Goal: Task Accomplishment & Management: Complete application form

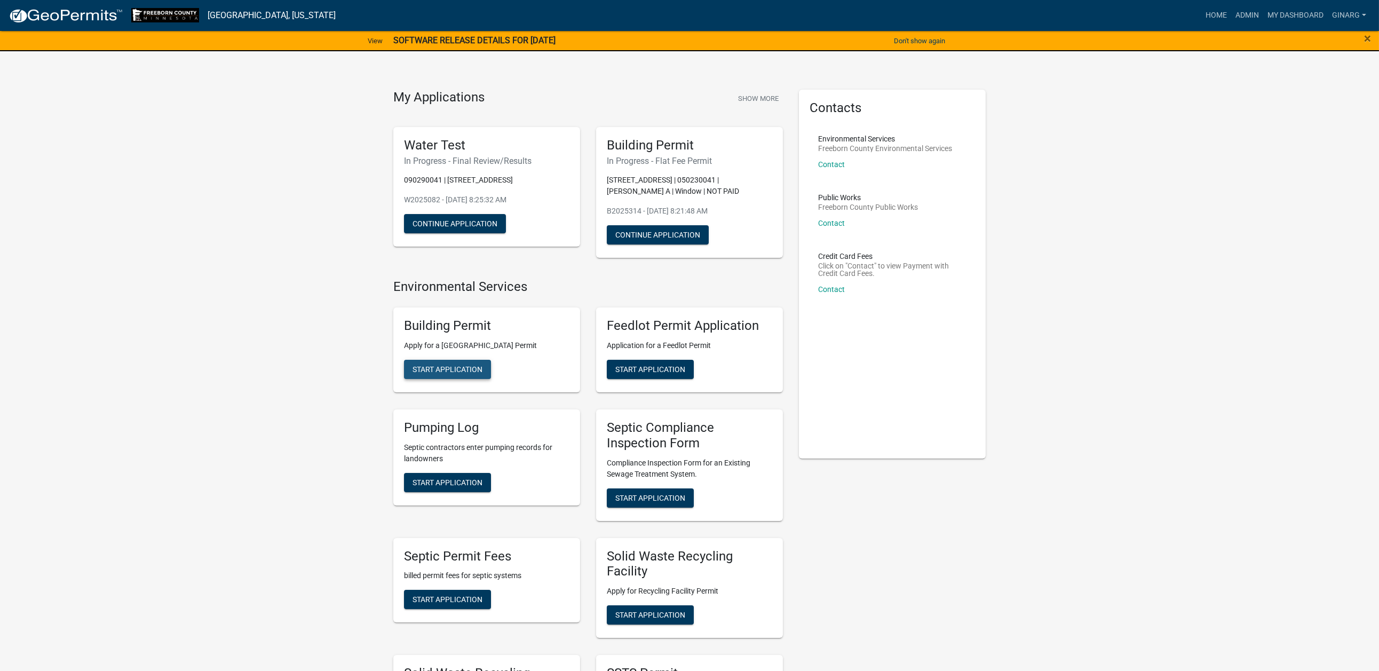
drag, startPoint x: 450, startPoint y: 623, endPoint x: 514, endPoint y: 586, distance: 74.1
click at [450, 374] on span "Start Application" at bounding box center [448, 369] width 70 height 9
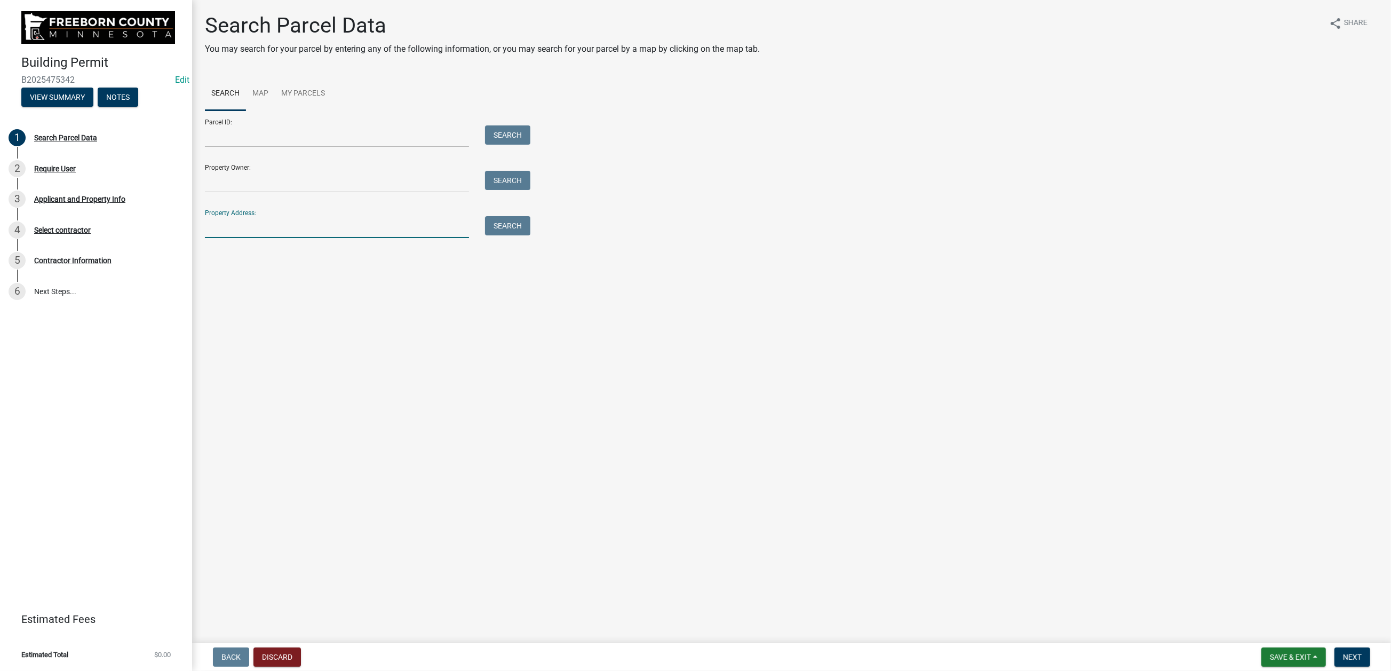
click at [245, 238] on input "Property Address:" at bounding box center [337, 227] width 264 height 22
type input "32655"
click at [522, 235] on button "Search" at bounding box center [507, 225] width 45 height 19
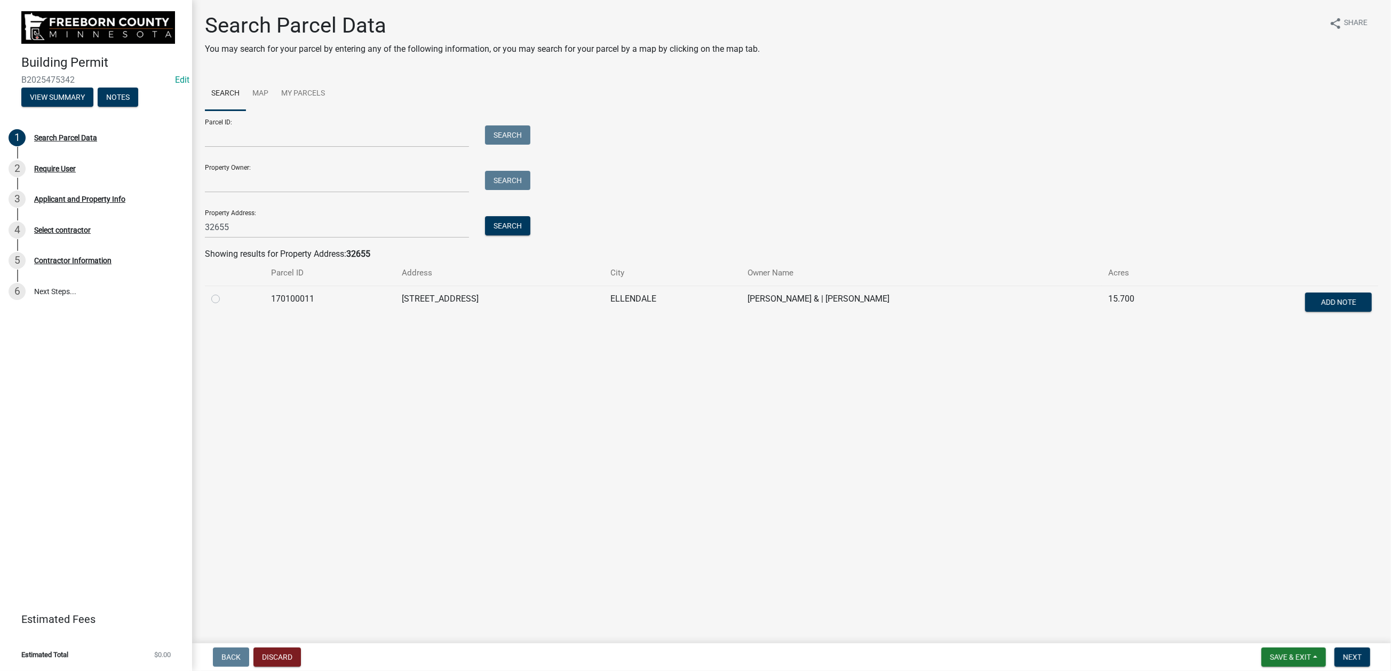
click at [224, 292] on label at bounding box center [224, 292] width 0 height 0
click at [225, 299] on input "radio" at bounding box center [227, 295] width 7 height 7
radio input "true"
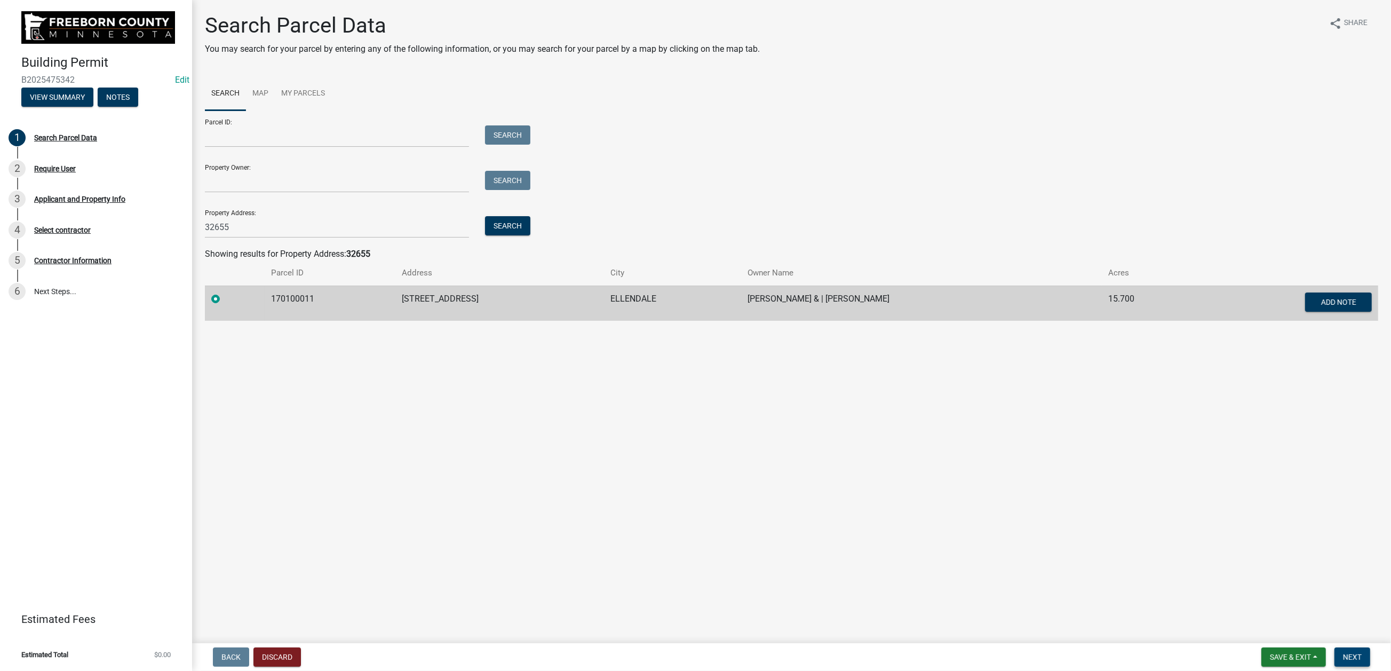
click at [1145, 539] on span "Next" at bounding box center [1352, 657] width 19 height 9
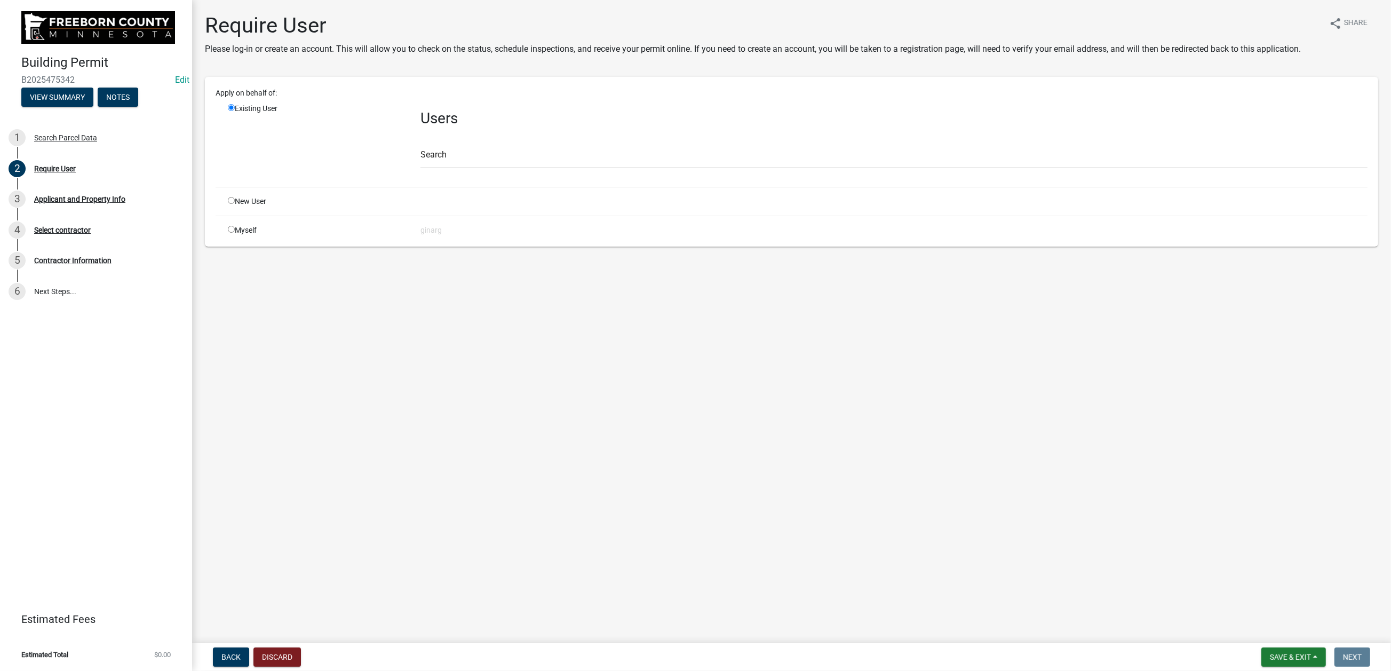
click at [235, 233] on input "radio" at bounding box center [231, 229] width 7 height 7
radio input "true"
radio input "false"
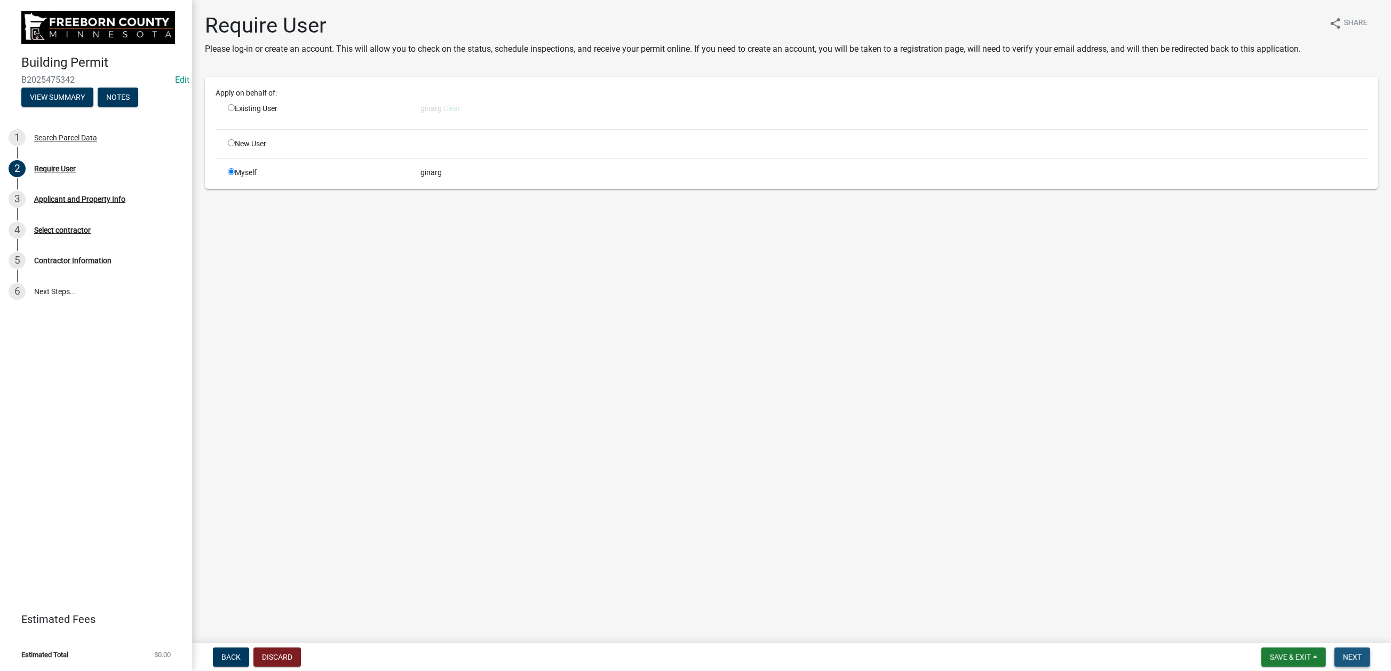
click at [1145, 539] on span "Next" at bounding box center [1352, 657] width 19 height 9
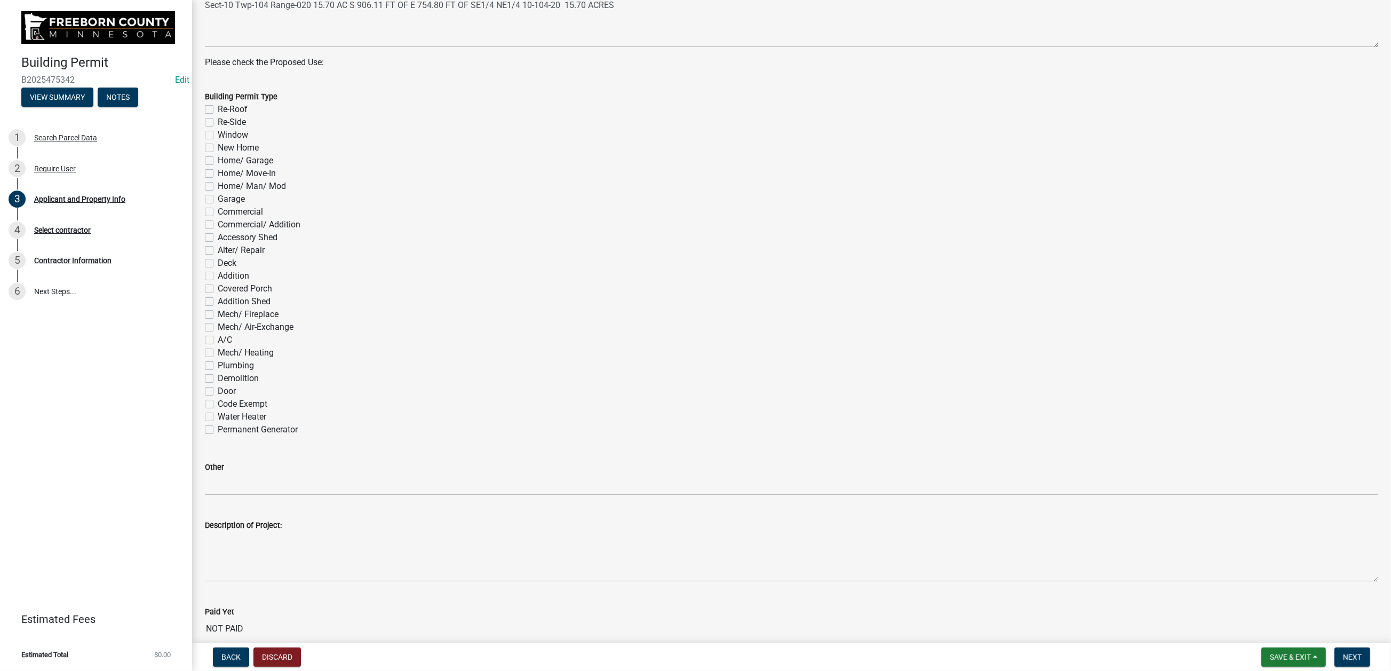
scroll to position [480, 0]
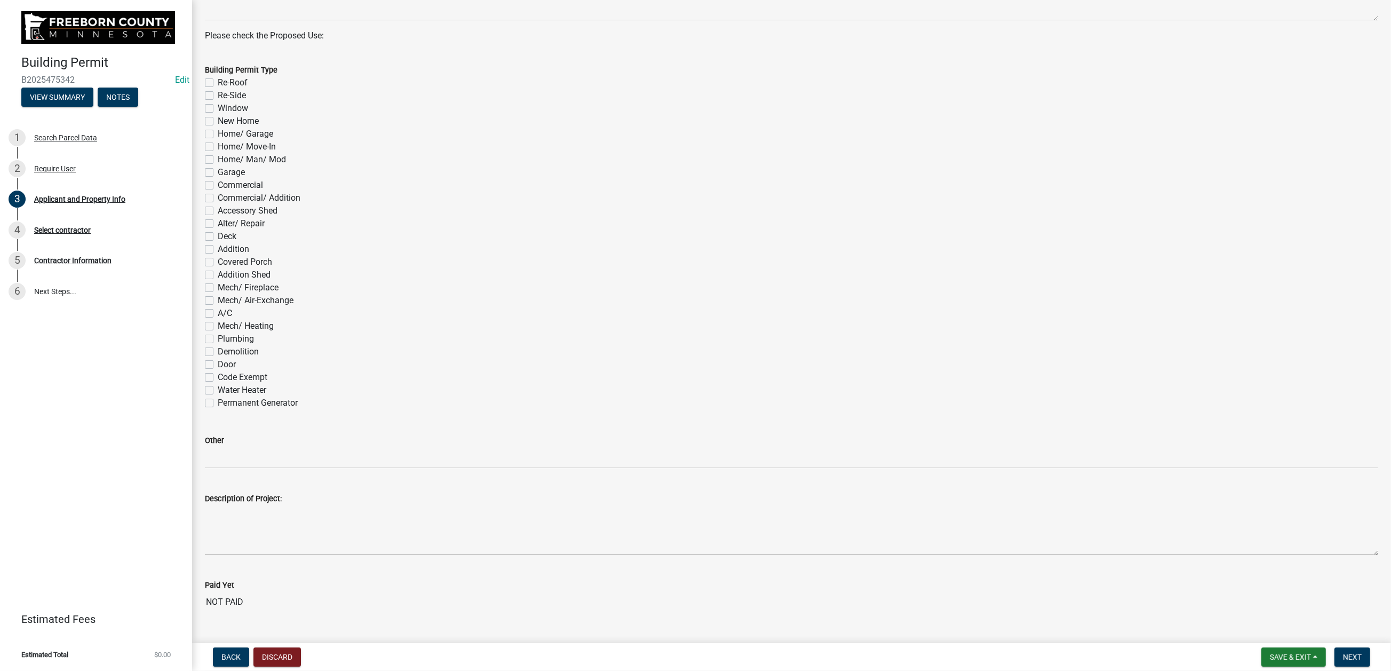
click at [218, 89] on label "Re-Roof" at bounding box center [233, 82] width 30 height 13
click at [218, 83] on input "Re-Roof" at bounding box center [221, 79] width 7 height 7
checkbox input "true"
checkbox input "false"
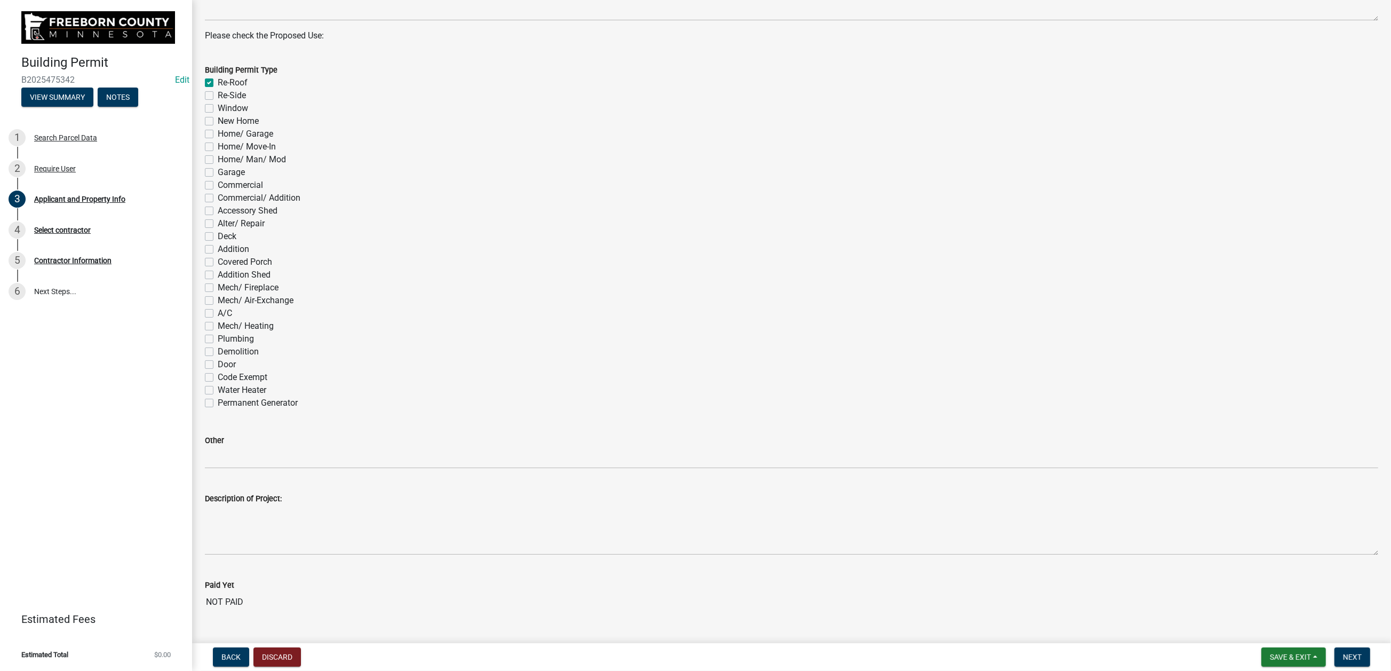
checkbox input "false"
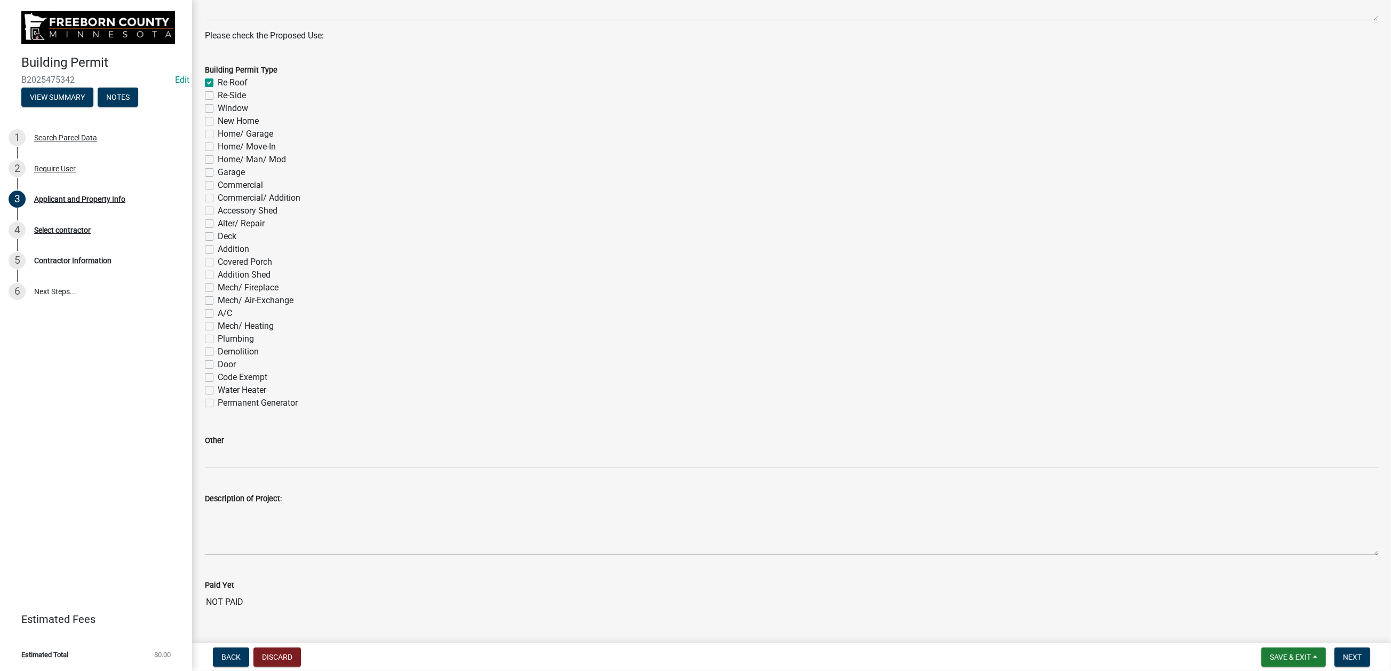
checkbox input "false"
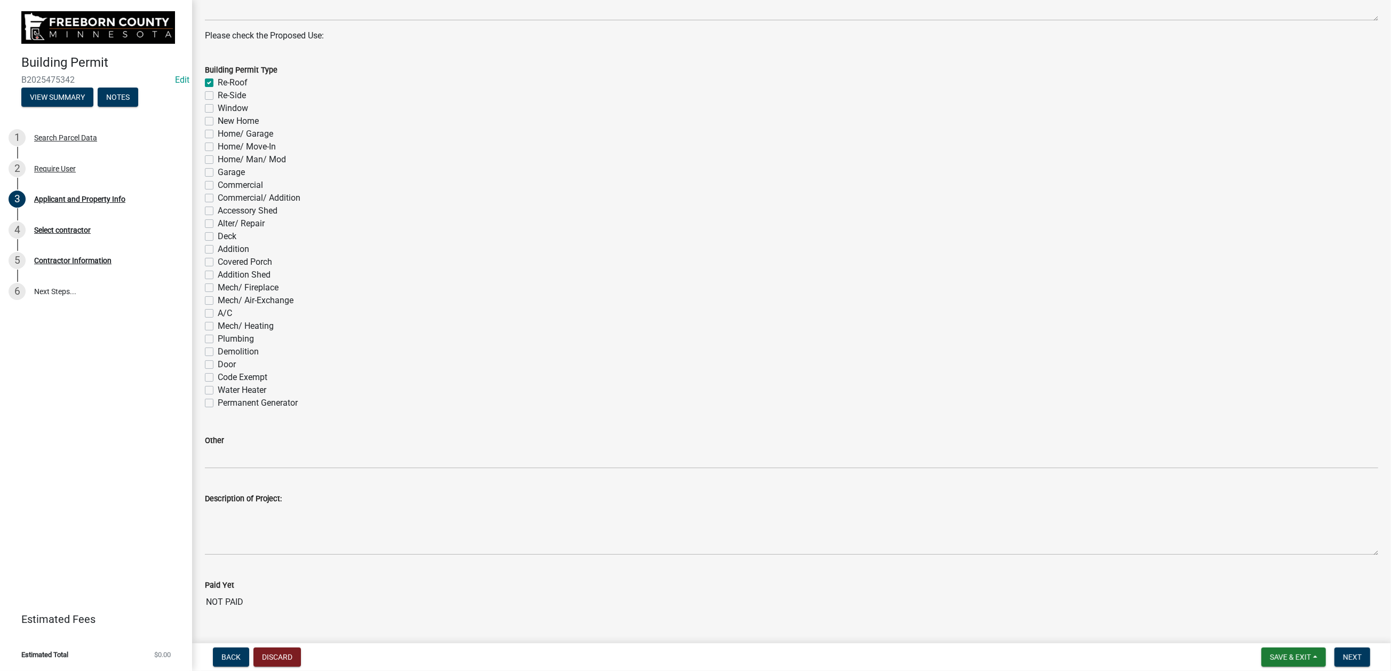
checkbox input "false"
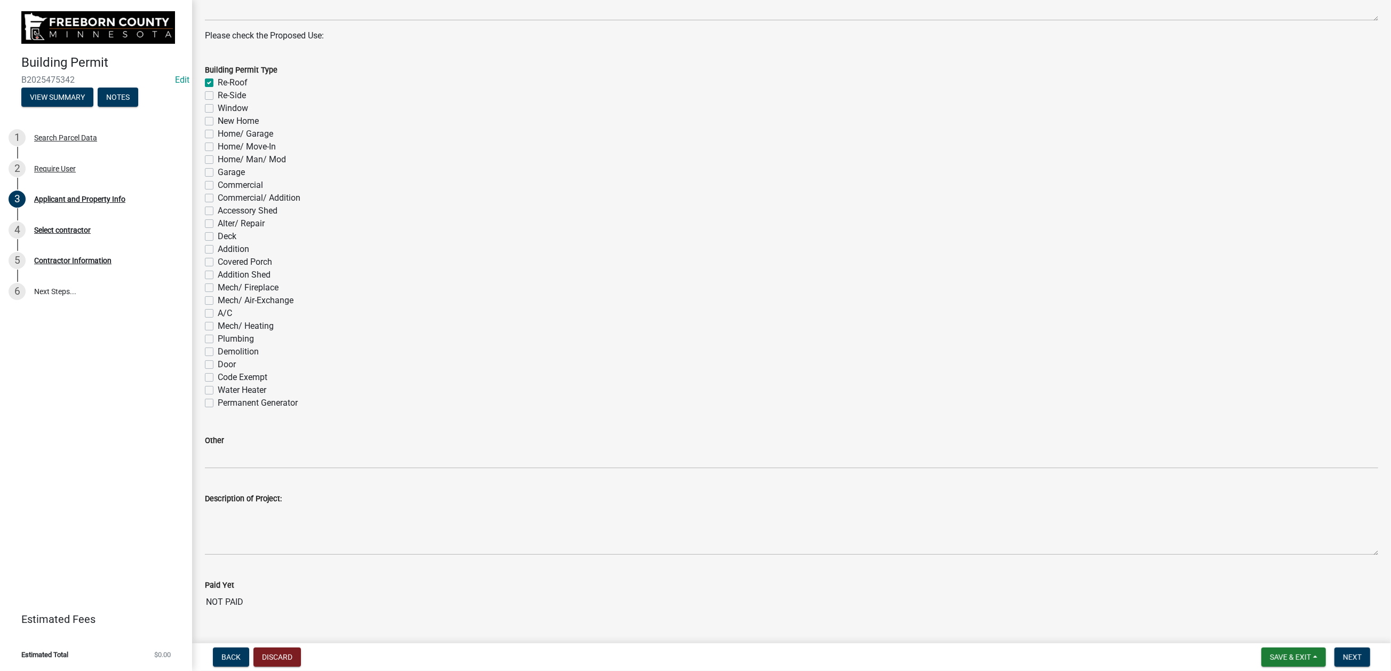
checkbox input "false"
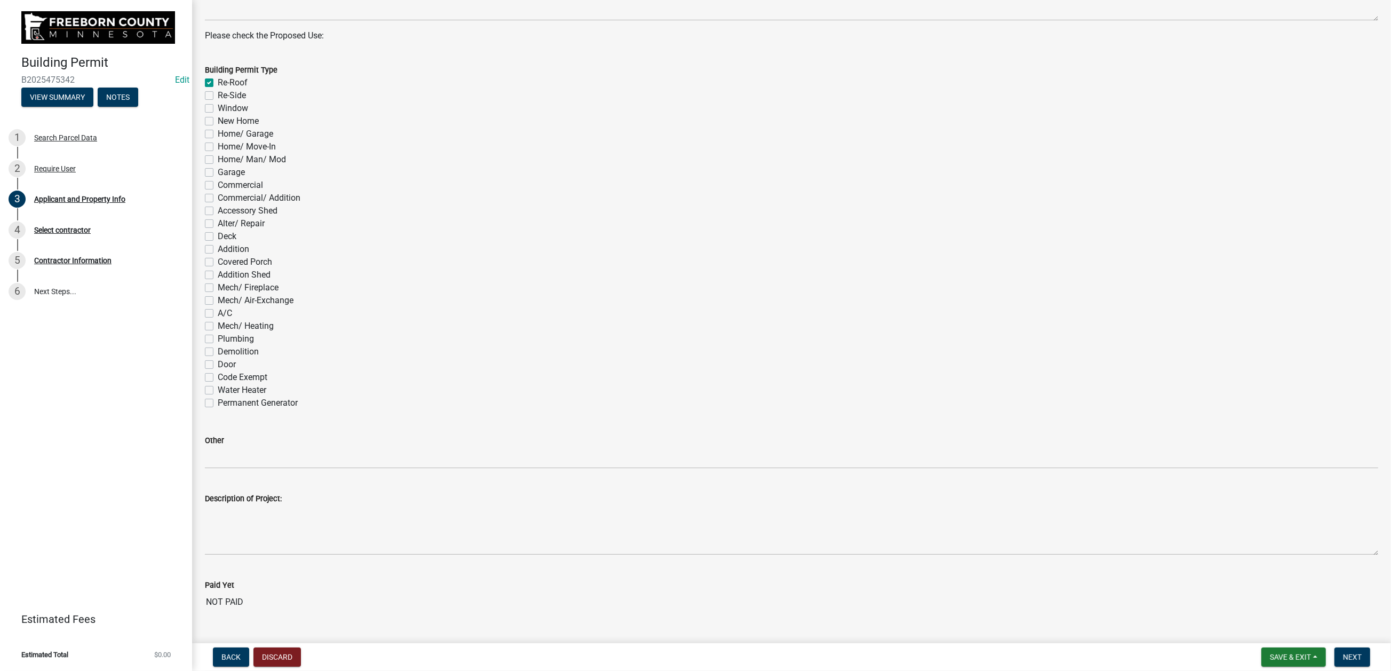
checkbox input "false"
click at [1145, 539] on span "Next" at bounding box center [1352, 657] width 19 height 9
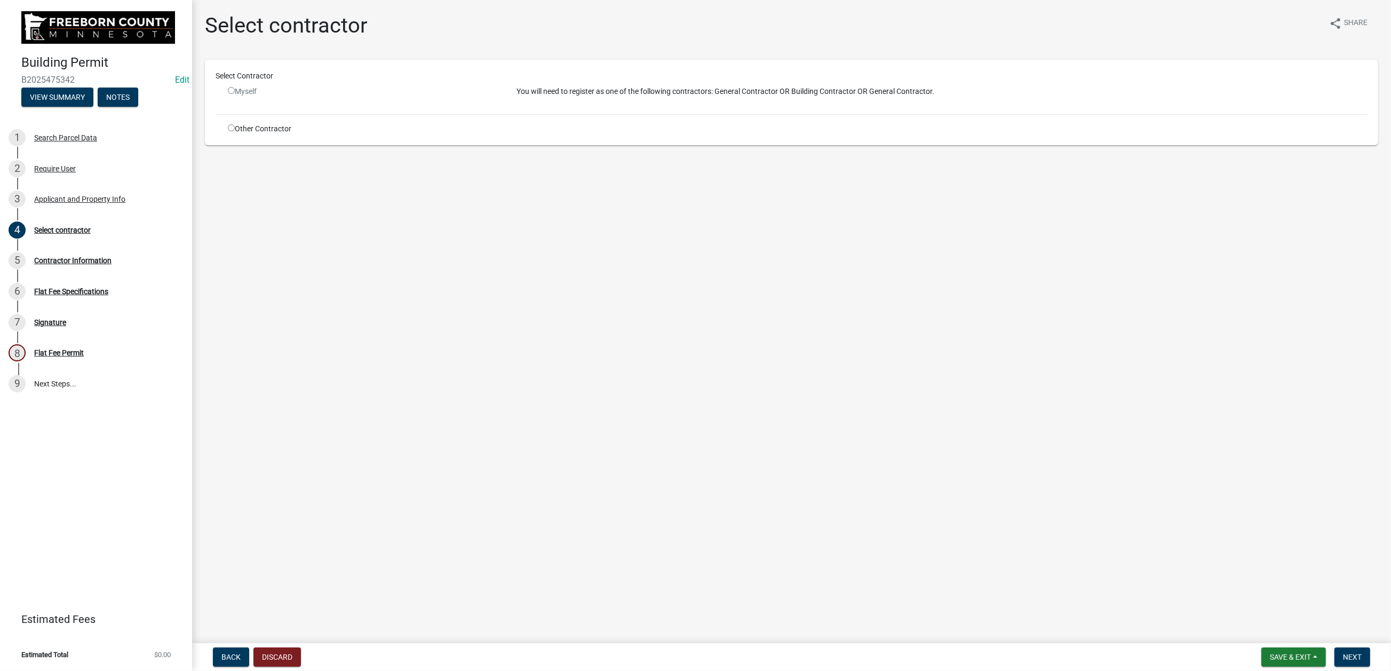
click at [235, 131] on input "radio" at bounding box center [231, 127] width 7 height 7
radio input "true"
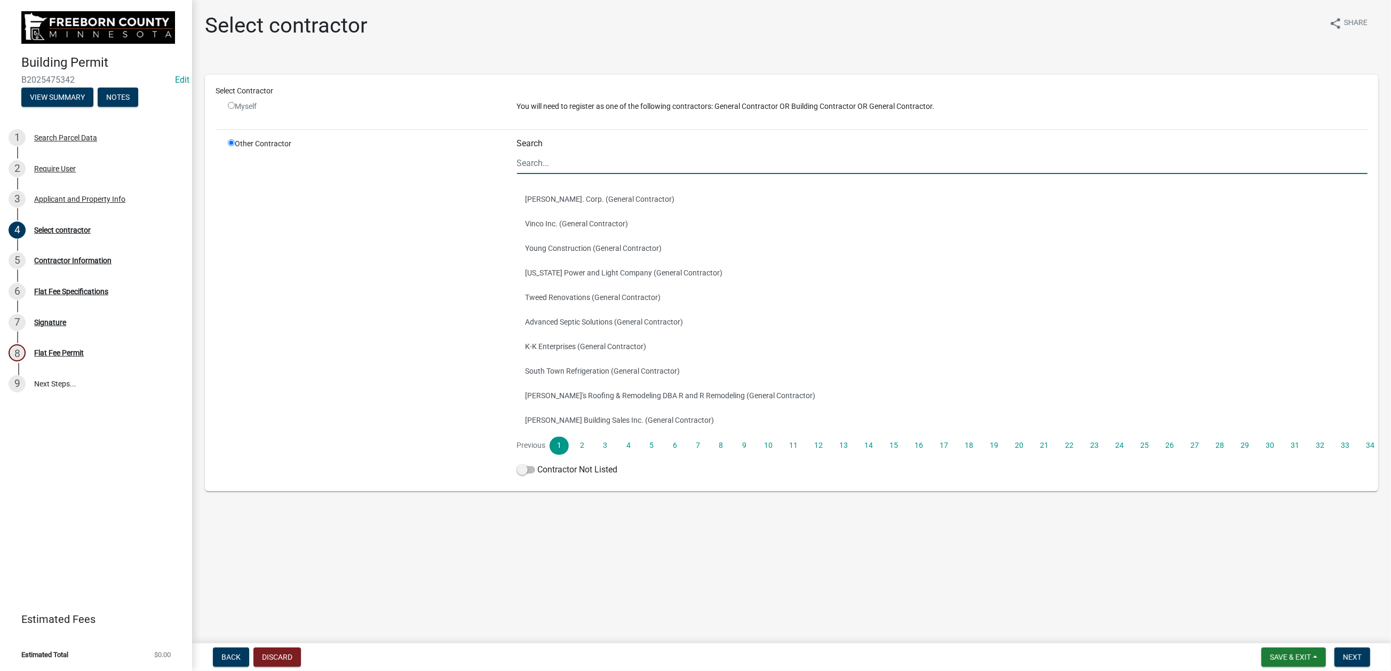
click at [558, 174] on input "Search" at bounding box center [942, 163] width 851 height 22
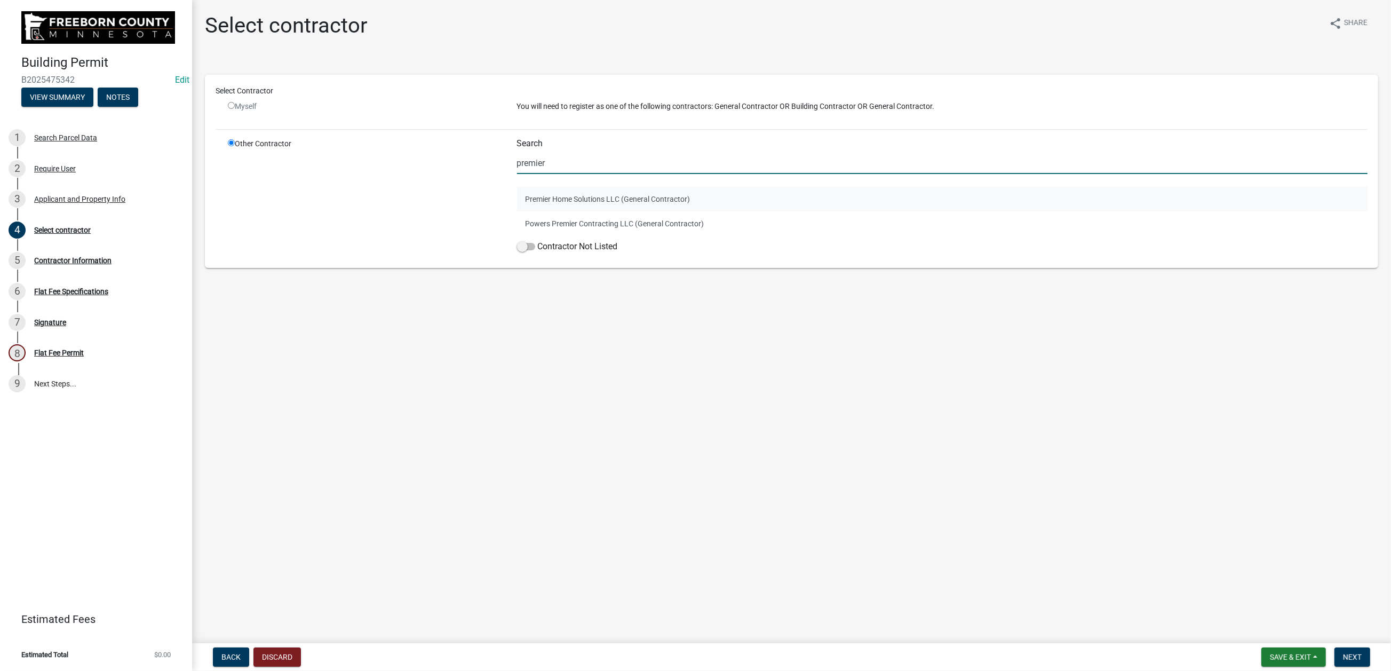
type input "premier"
click at [611, 211] on button "Premier Home Solutions LLC (General Contractor)" at bounding box center [942, 199] width 851 height 25
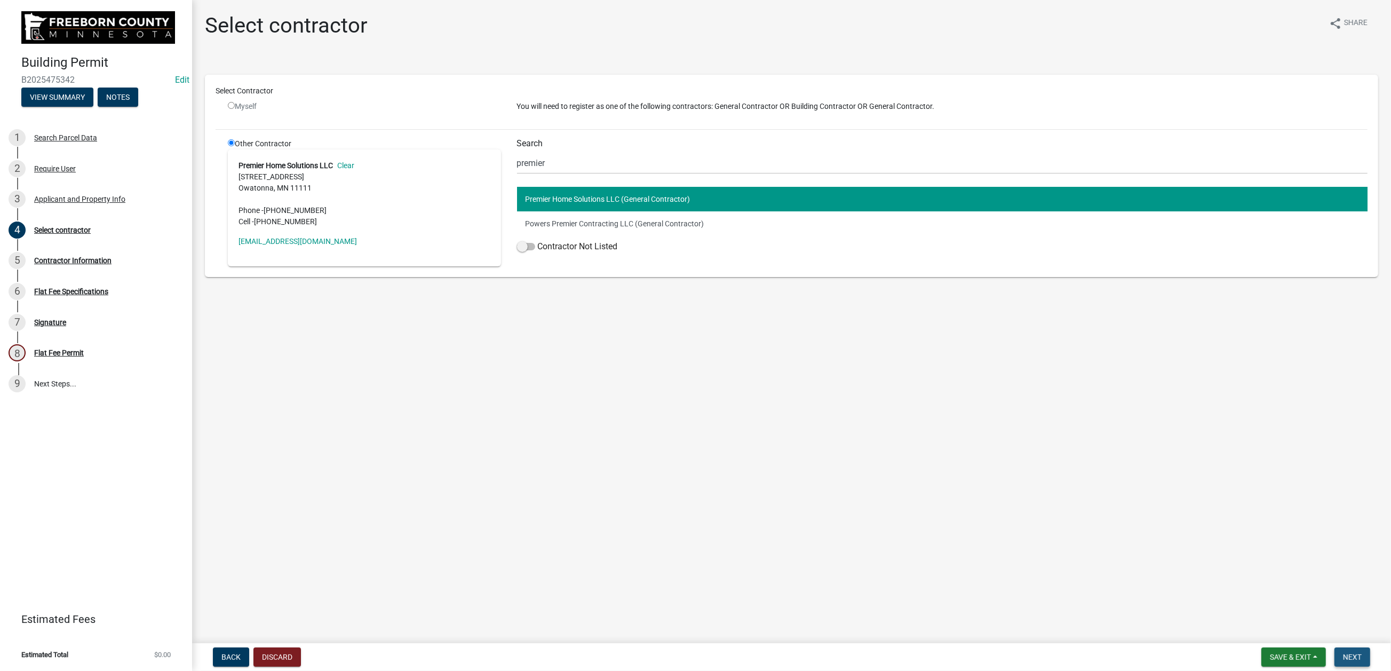
click at [1145, 539] on span "Next" at bounding box center [1352, 657] width 19 height 9
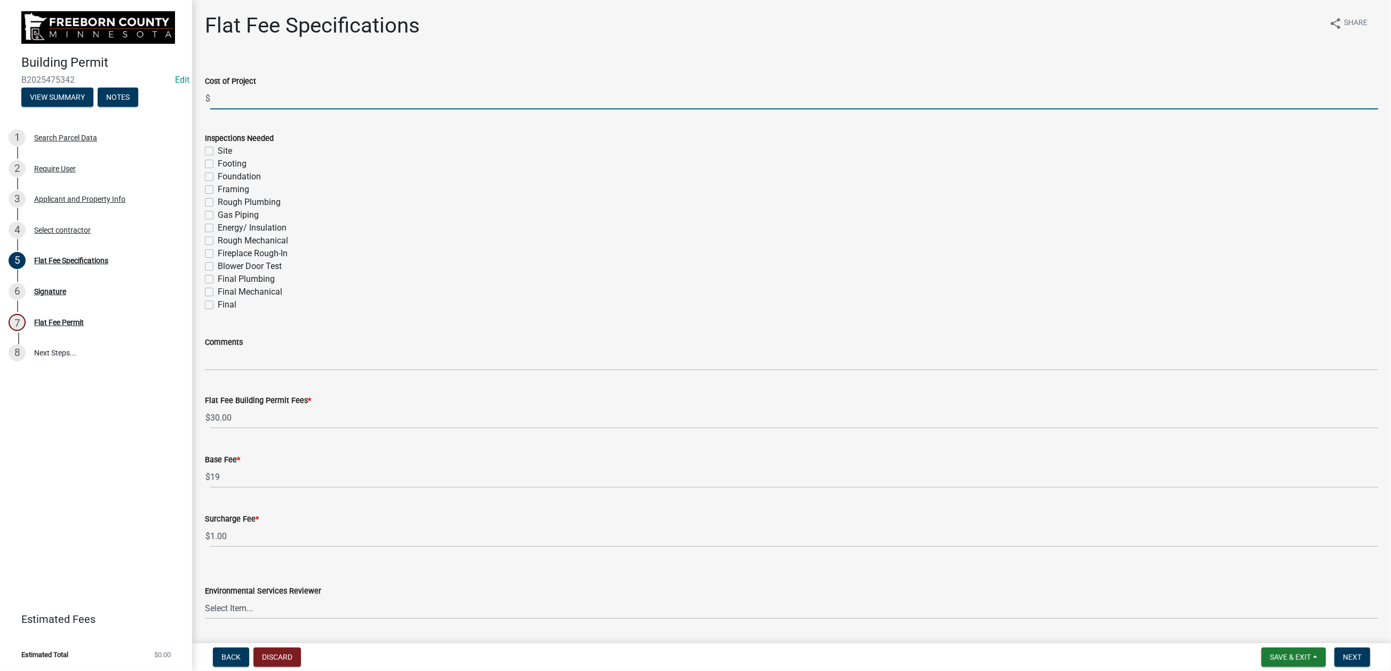
click at [224, 109] on input "text" at bounding box center [794, 99] width 1168 height 22
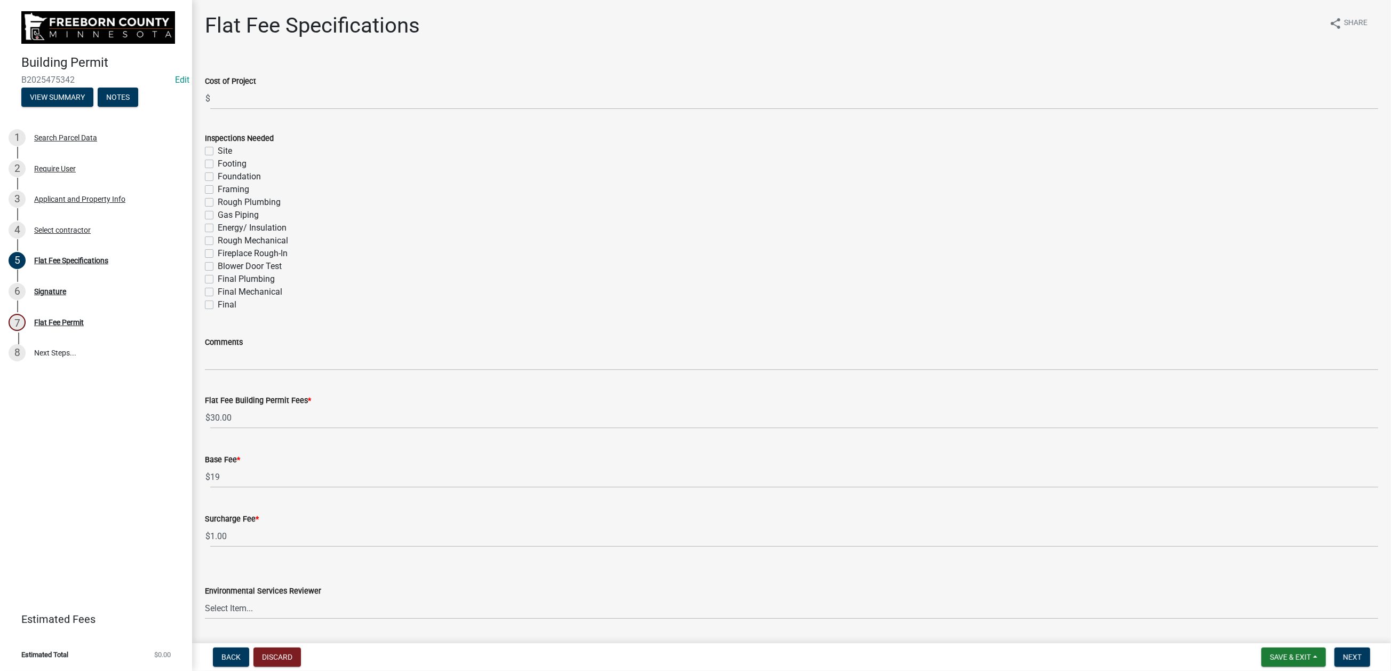
click at [218, 311] on label "Final" at bounding box center [227, 304] width 19 height 13
click at [218, 305] on input "Final" at bounding box center [221, 301] width 7 height 7
checkbox input "true"
checkbox input "false"
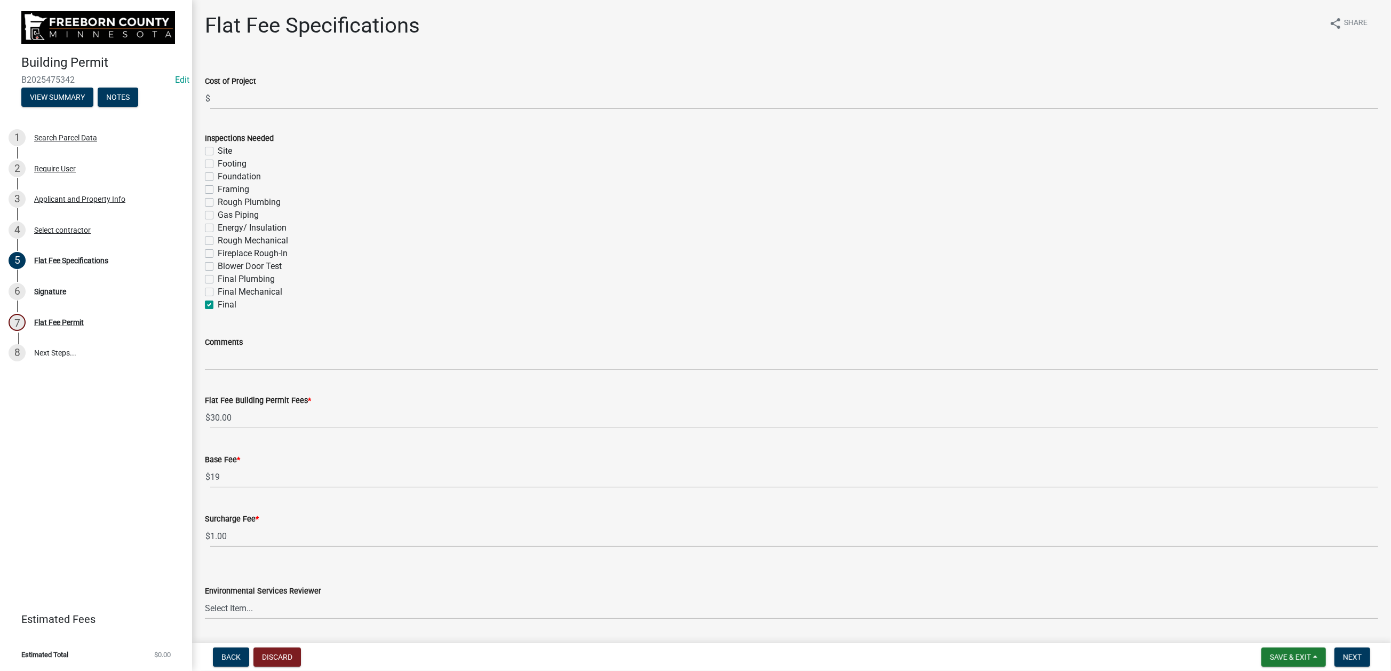
checkbox input "false"
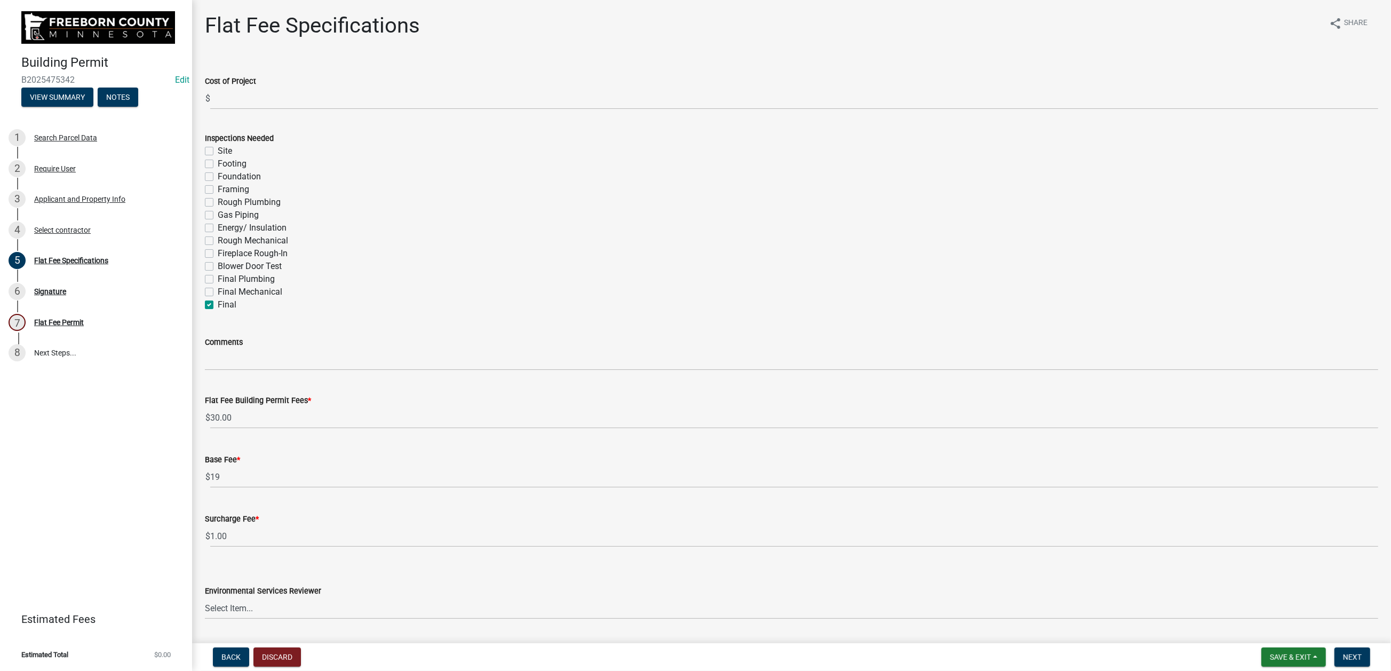
checkbox input "false"
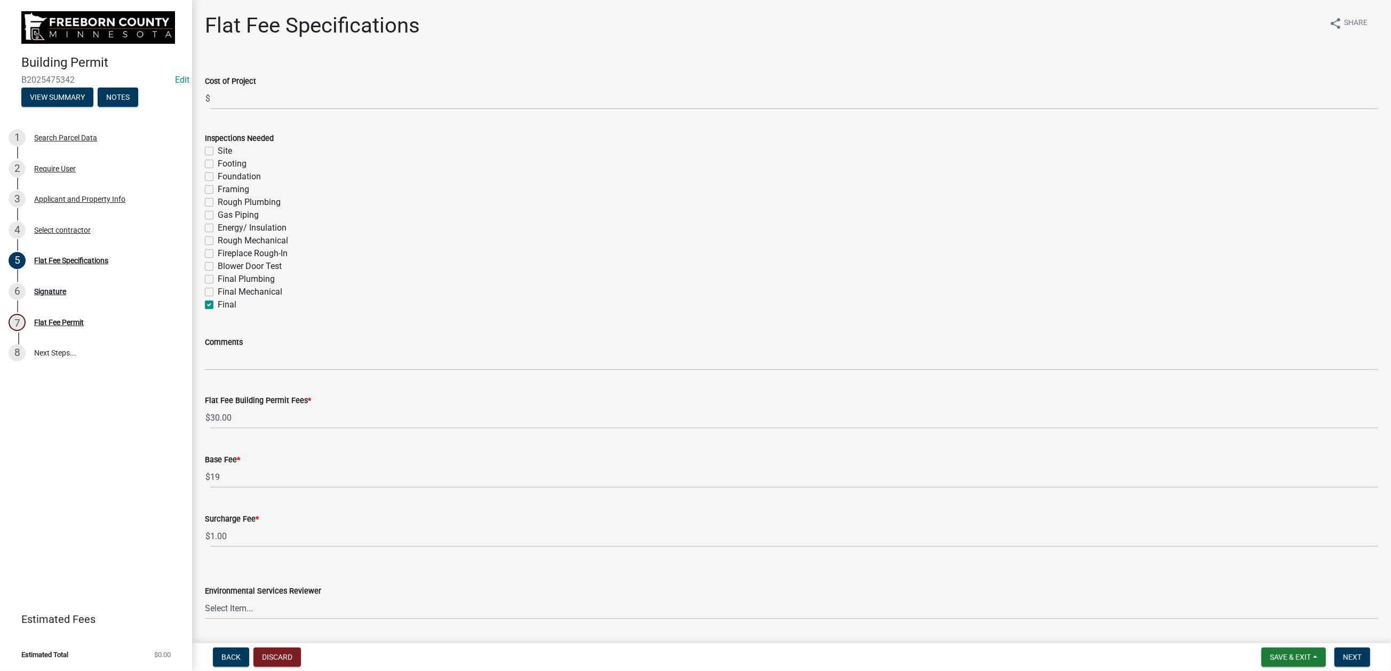
checkbox input "true"
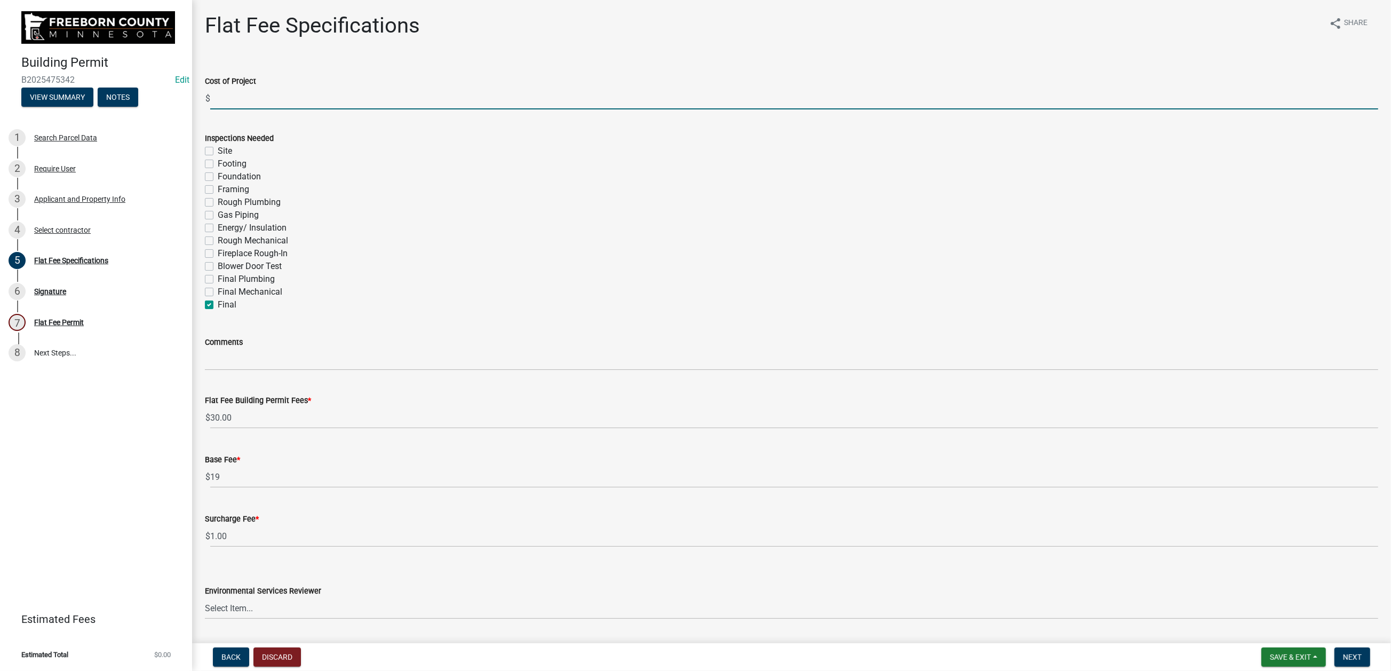
click at [237, 109] on input "text" at bounding box center [794, 99] width 1168 height 22
click at [246, 109] on input "text" at bounding box center [794, 99] width 1168 height 22
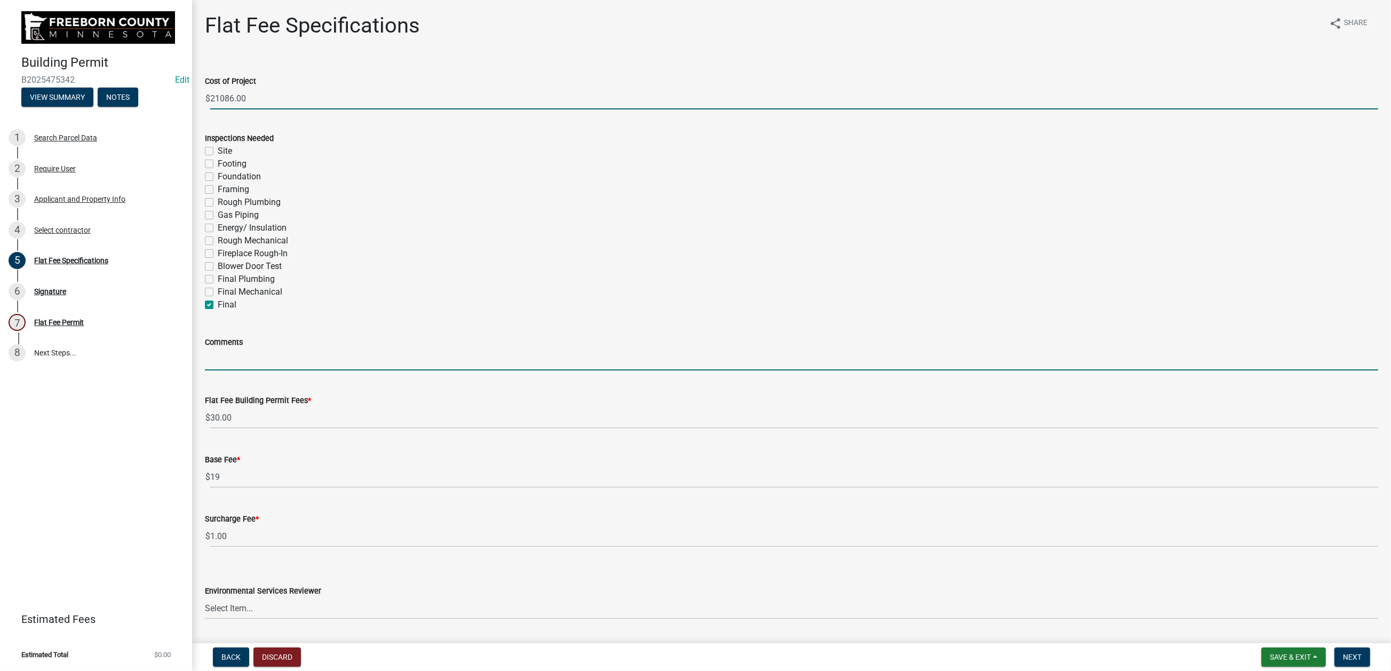
type input "21086"
click at [234, 370] on input "Comments" at bounding box center [792, 360] width 1174 height 22
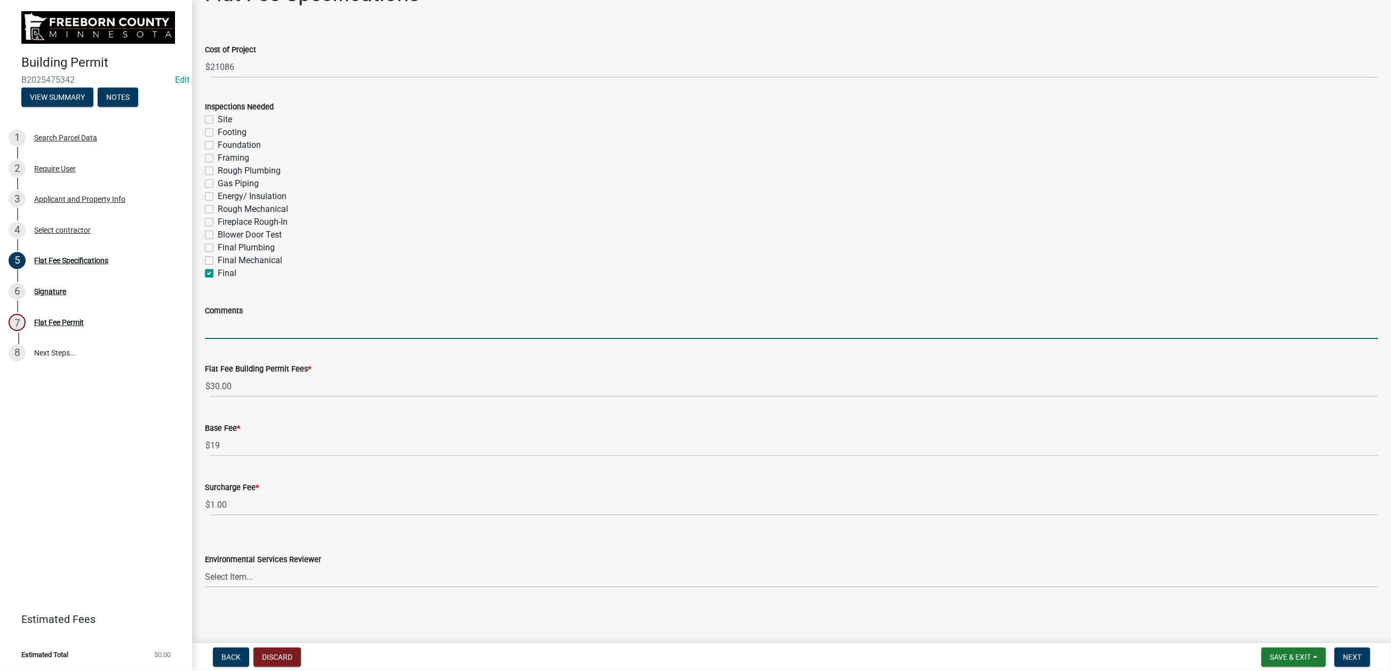
scroll to position [107, 0]
click at [234, 339] on input "Comments" at bounding box center [792, 328] width 1174 height 22
type input "41 sq."
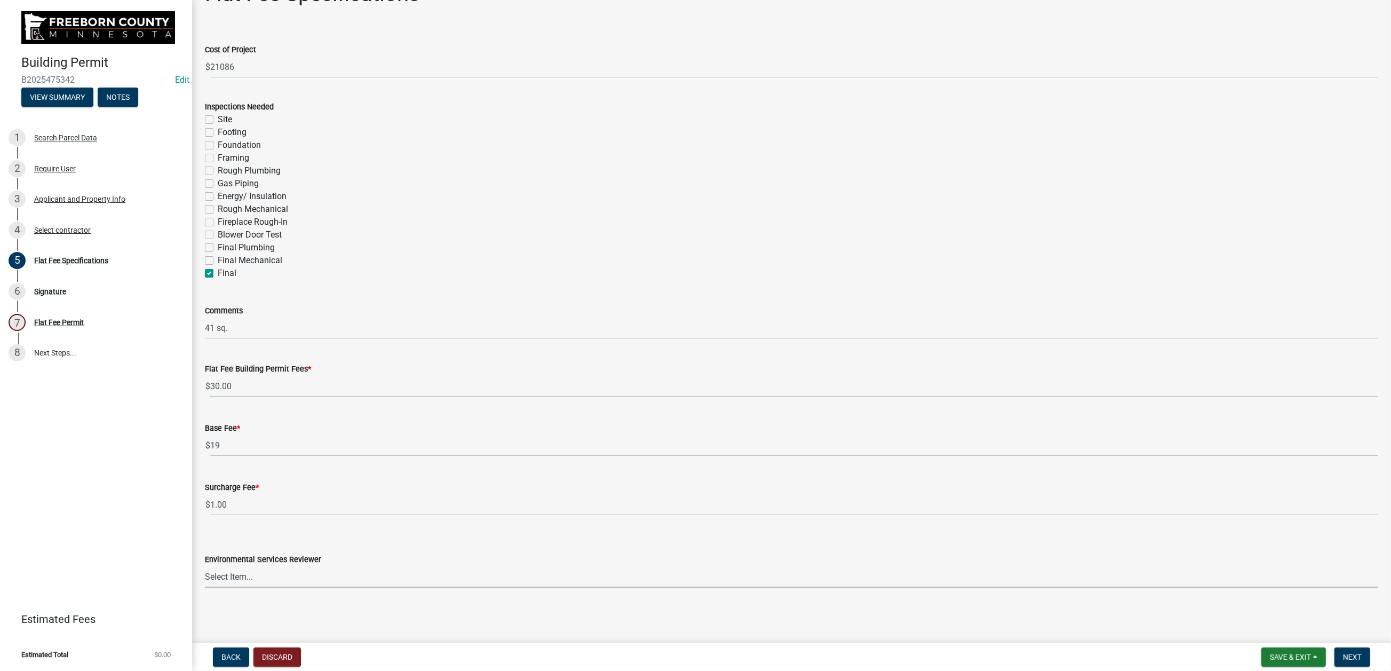
click at [377, 539] on select "Select Item... [PERSON_NAME] [PERSON_NAME] [PERSON_NAME] [PERSON_NAME] [PERSON_…" at bounding box center [792, 577] width 1174 height 22
click at [211, 539] on select "Select Item... [PERSON_NAME] [PERSON_NAME] [PERSON_NAME] [PERSON_NAME] [PERSON_…" at bounding box center [792, 577] width 1174 height 22
select select "cf5e982a-8fde-449d-bcd8-be8cdfb99374"
click at [1145, 539] on span "Next" at bounding box center [1352, 657] width 19 height 9
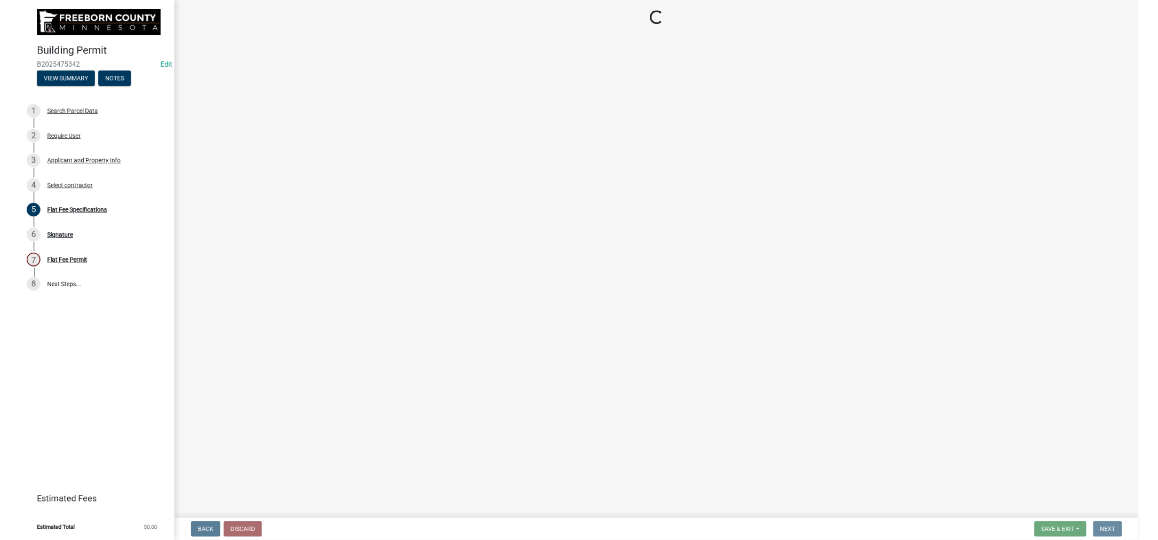
scroll to position [0, 0]
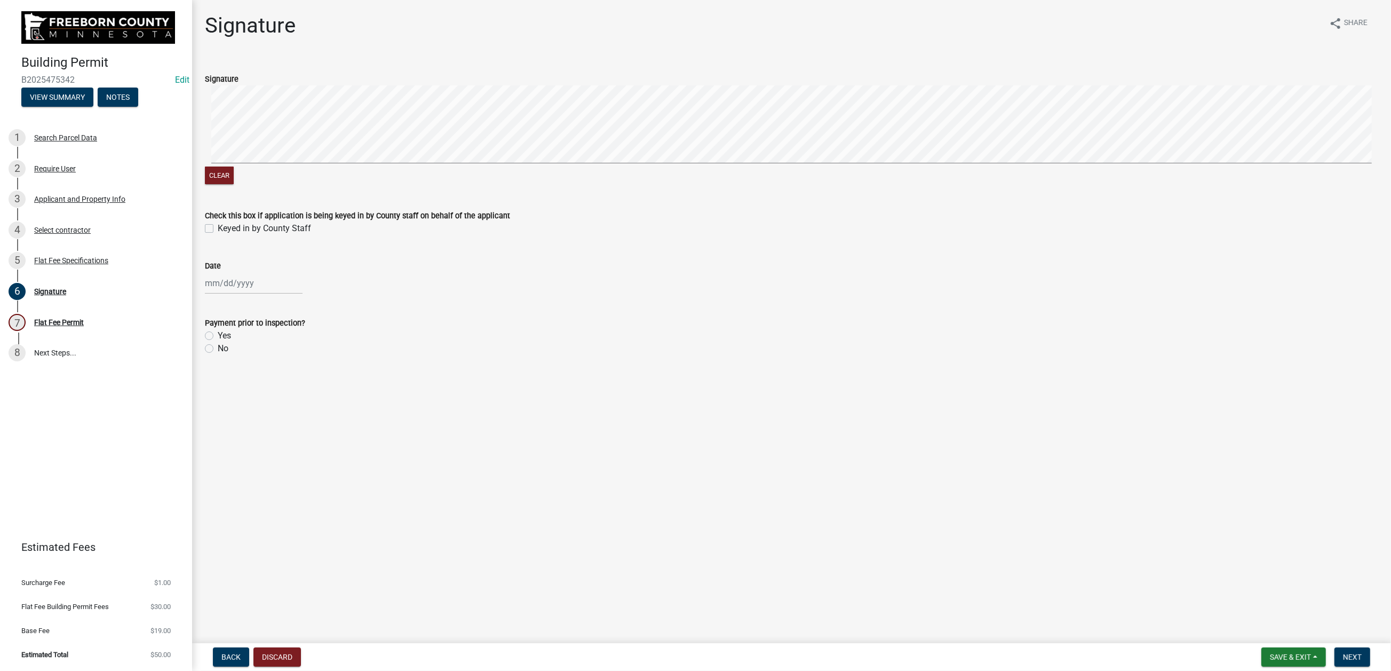
click at [218, 235] on label "Keyed in by County Staff" at bounding box center [264, 228] width 93 height 13
click at [218, 229] on input "Keyed in by County Staff" at bounding box center [221, 225] width 7 height 7
checkbox input "true"
click at [226, 294] on div at bounding box center [254, 283] width 98 height 22
select select "9"
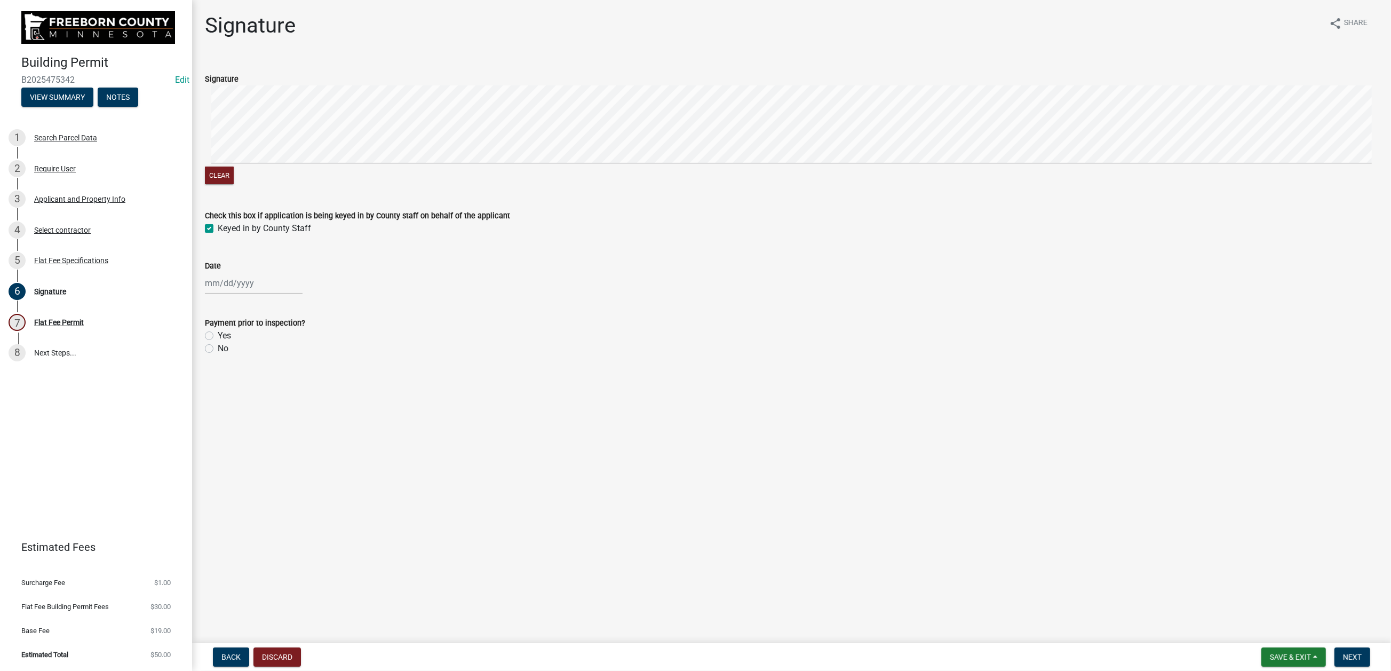
select select "2025"
click at [224, 390] on div "8" at bounding box center [215, 381] width 17 height 17
type input "[DATE]"
click at [220, 342] on label "Yes" at bounding box center [224, 335] width 13 height 13
click at [220, 336] on input "Yes" at bounding box center [221, 332] width 7 height 7
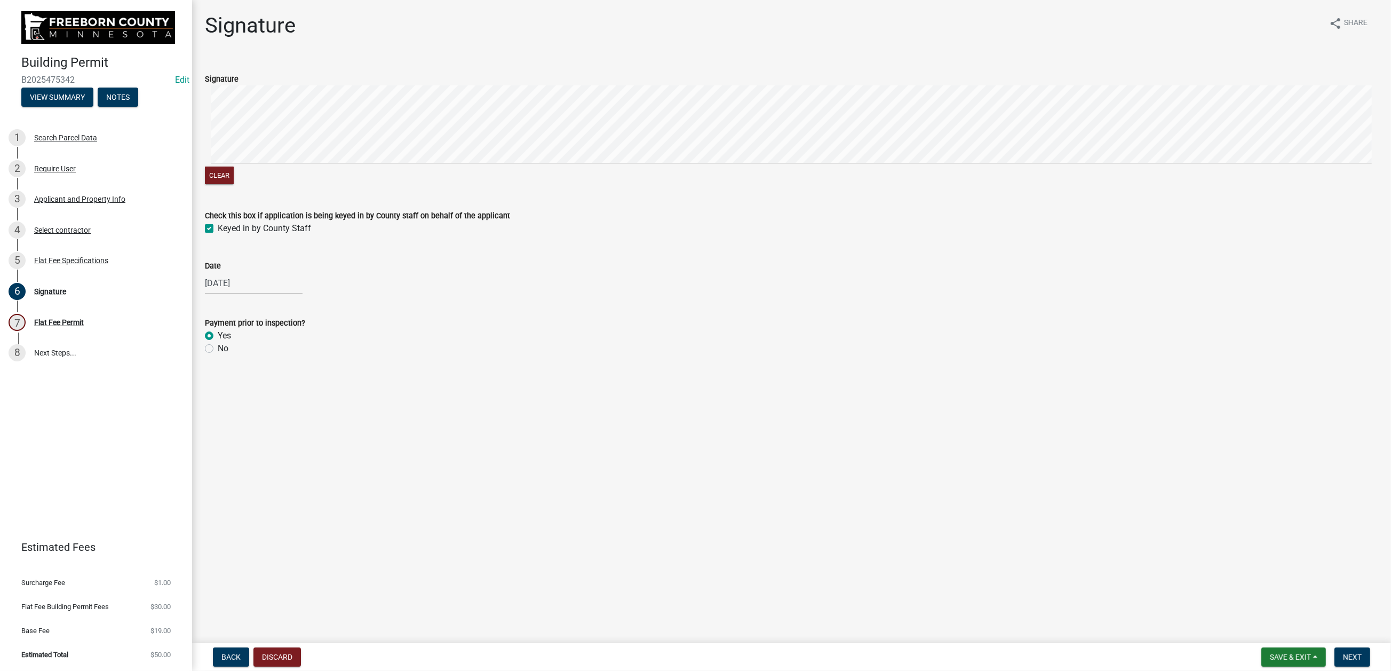
radio input "true"
click at [1145, 539] on span "Next" at bounding box center [1352, 657] width 19 height 9
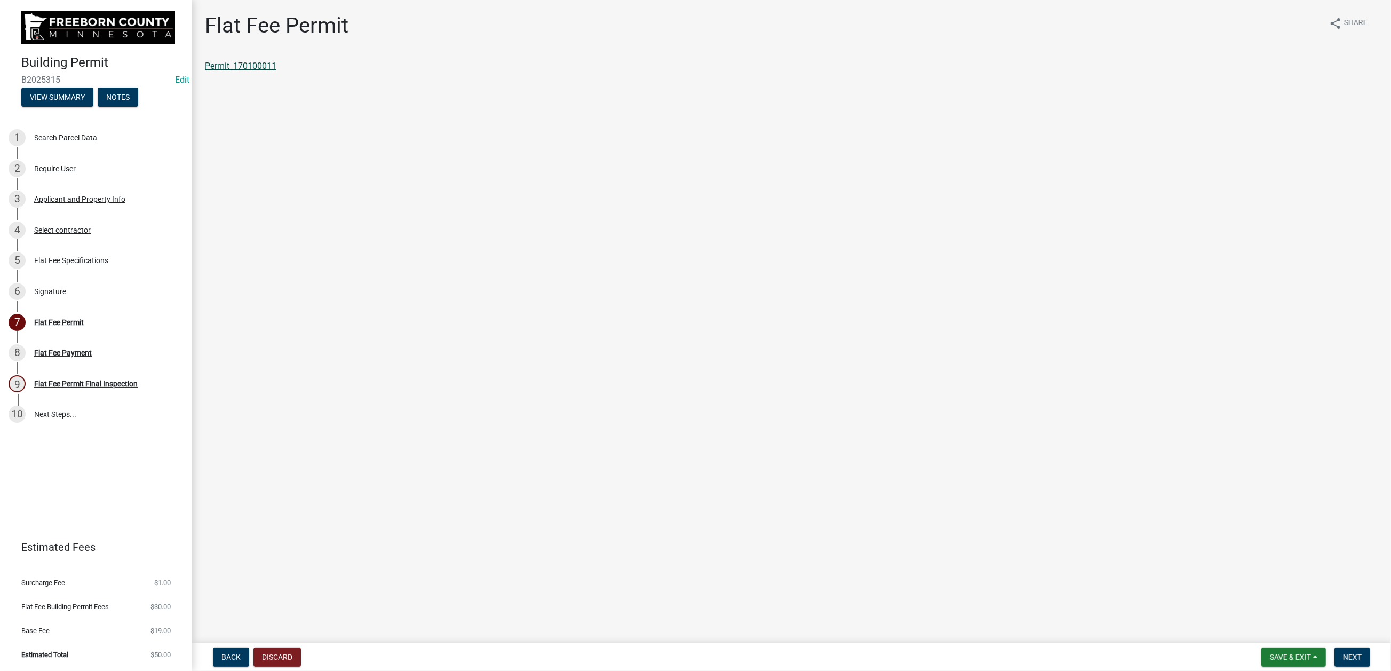
click at [276, 71] on link "Permit_170100011" at bounding box center [241, 66] width 72 height 10
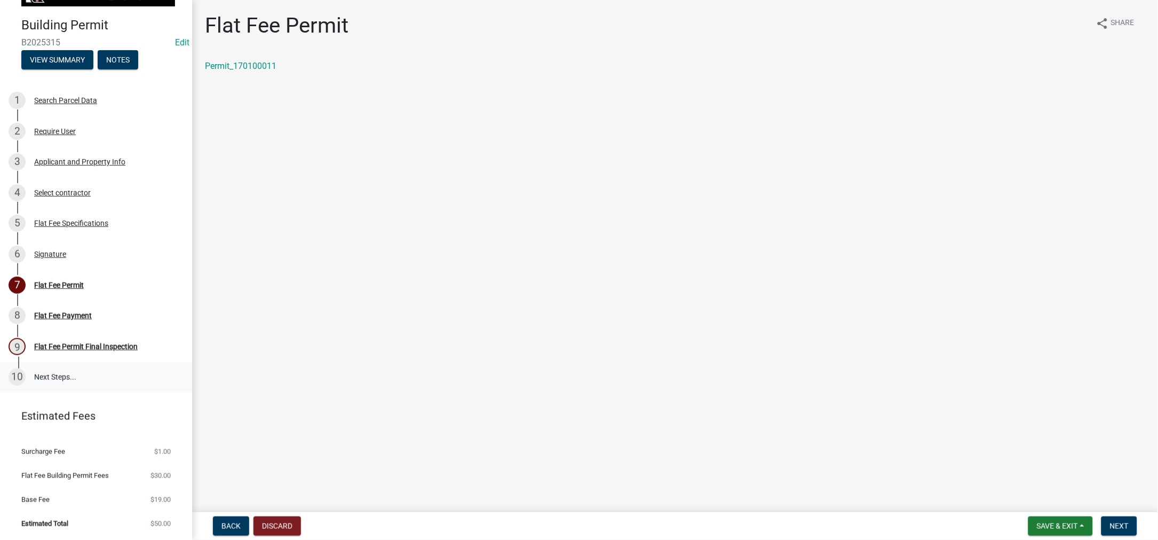
scroll to position [240, 0]
click at [1110, 526] on span "Next" at bounding box center [1119, 525] width 19 height 9
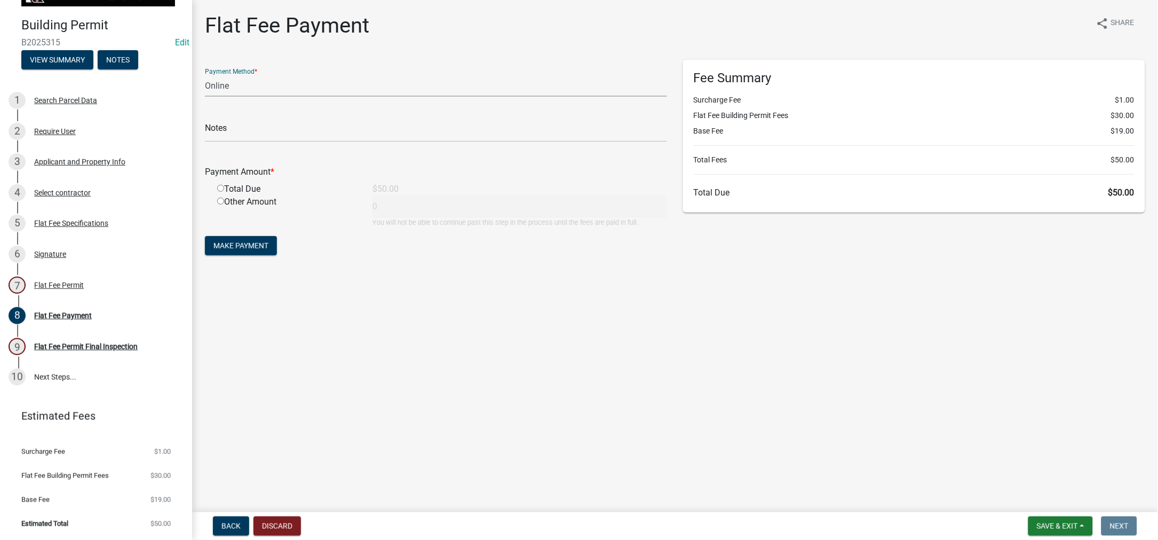
click at [322, 97] on select "Credit Card POS Check Cash Online" at bounding box center [436, 86] width 462 height 22
select select "0: 2"
click at [211, 97] on select "Credit Card POS Check Cash Online" at bounding box center [436, 86] width 462 height 22
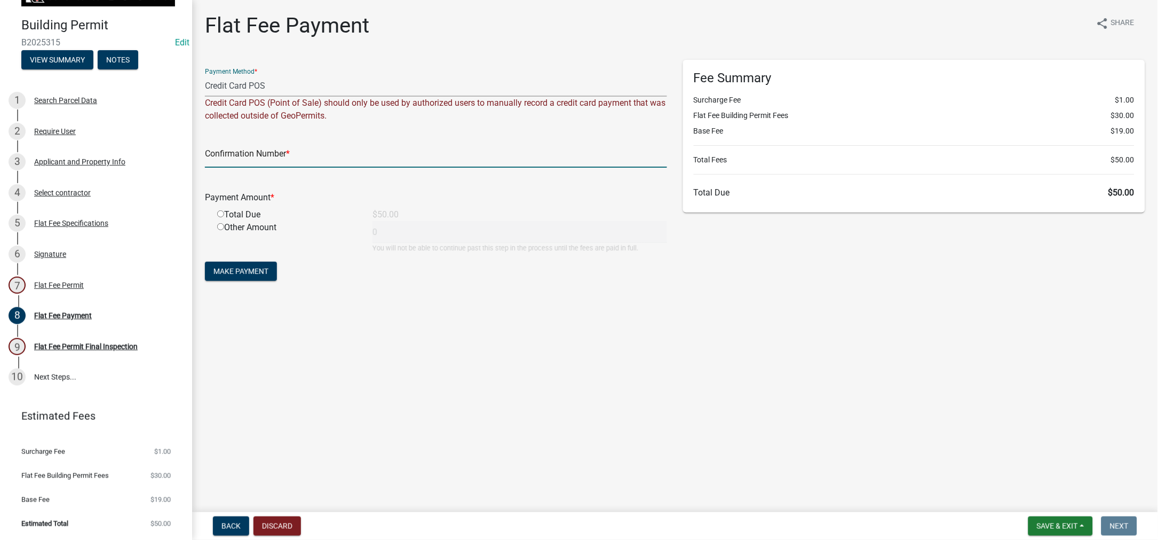
click at [256, 168] on input "text" at bounding box center [436, 157] width 462 height 22
type input "100335830260"
click at [224, 217] on input "radio" at bounding box center [220, 213] width 7 height 7
radio input "true"
type input "50"
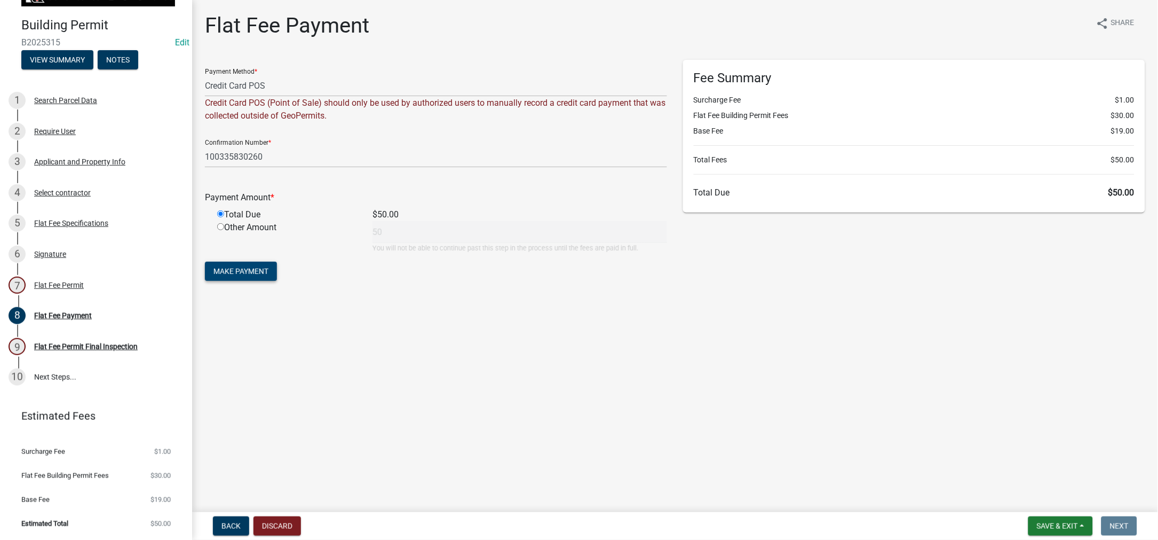
click at [266, 275] on span "Make Payment" at bounding box center [240, 271] width 55 height 9
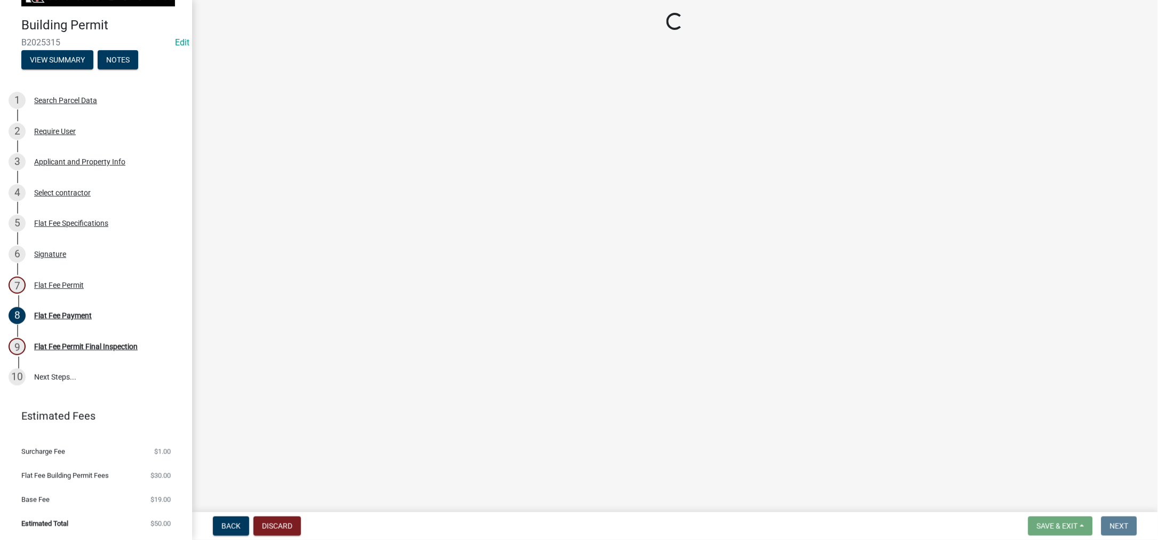
select select "3613e5d6-c0da-40a7-83d4-d5638b2e6124"
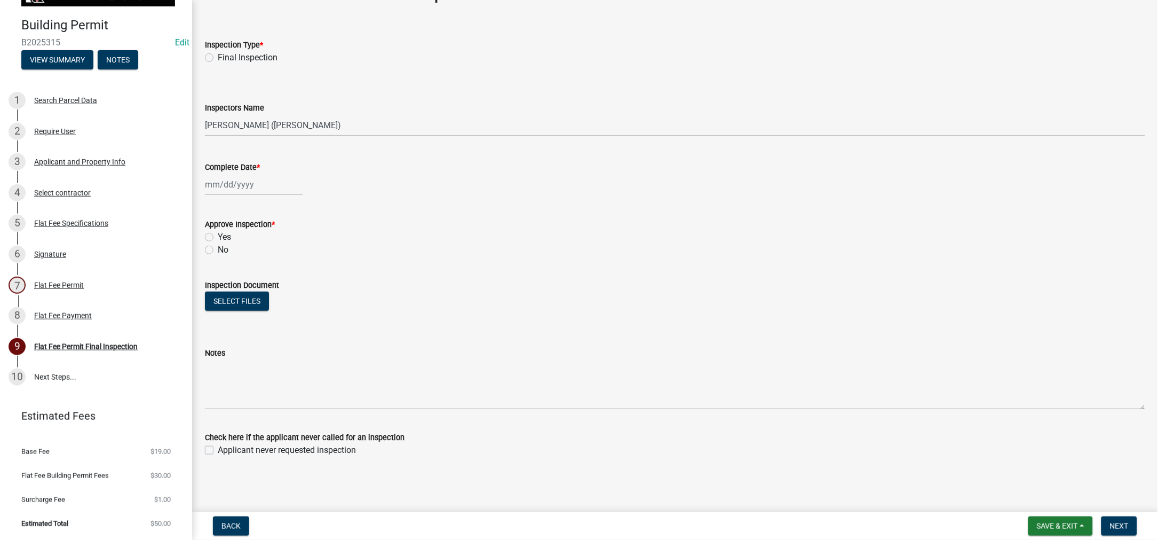
scroll to position [287, 0]
click at [84, 281] on div "Flat Fee Permit" at bounding box center [59, 284] width 50 height 7
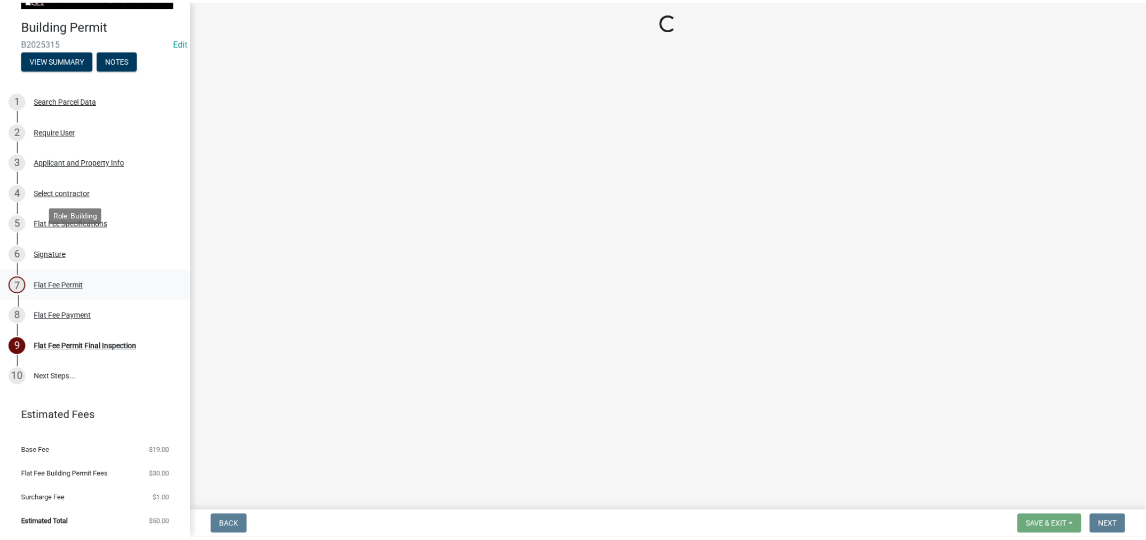
scroll to position [0, 0]
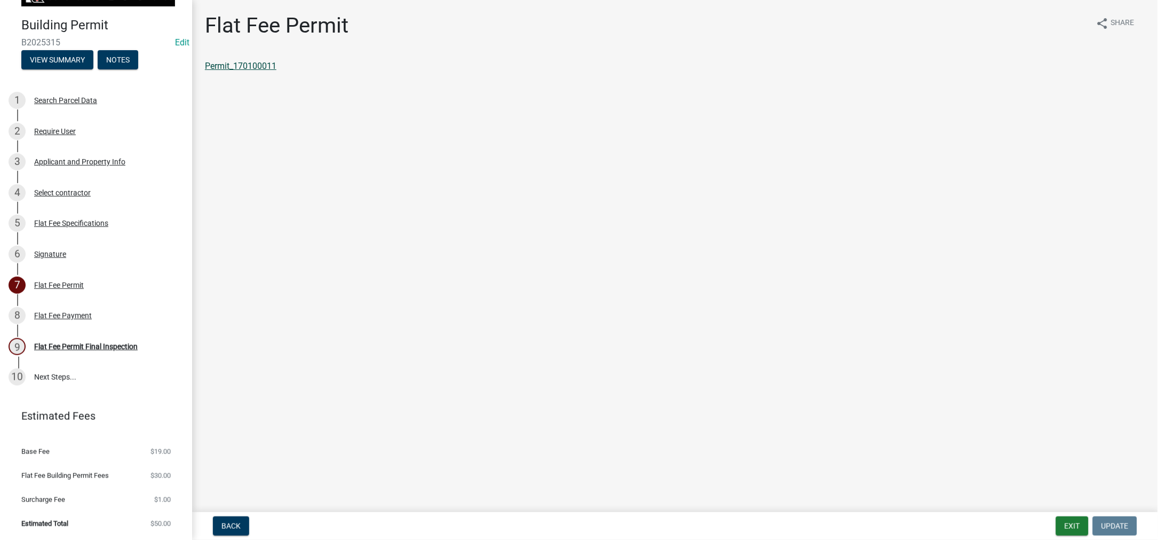
click at [266, 71] on link "Permit_170100011" at bounding box center [241, 66] width 72 height 10
click at [1056, 516] on button "Exit" at bounding box center [1072, 525] width 33 height 19
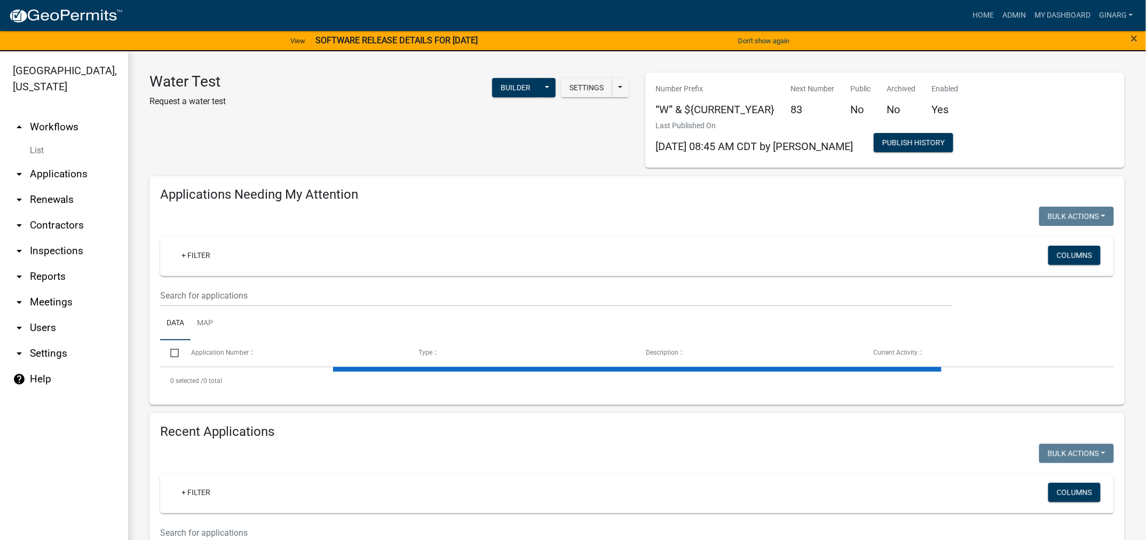
select select "3: 100"
